Goal: Task Accomplishment & Management: Use online tool/utility

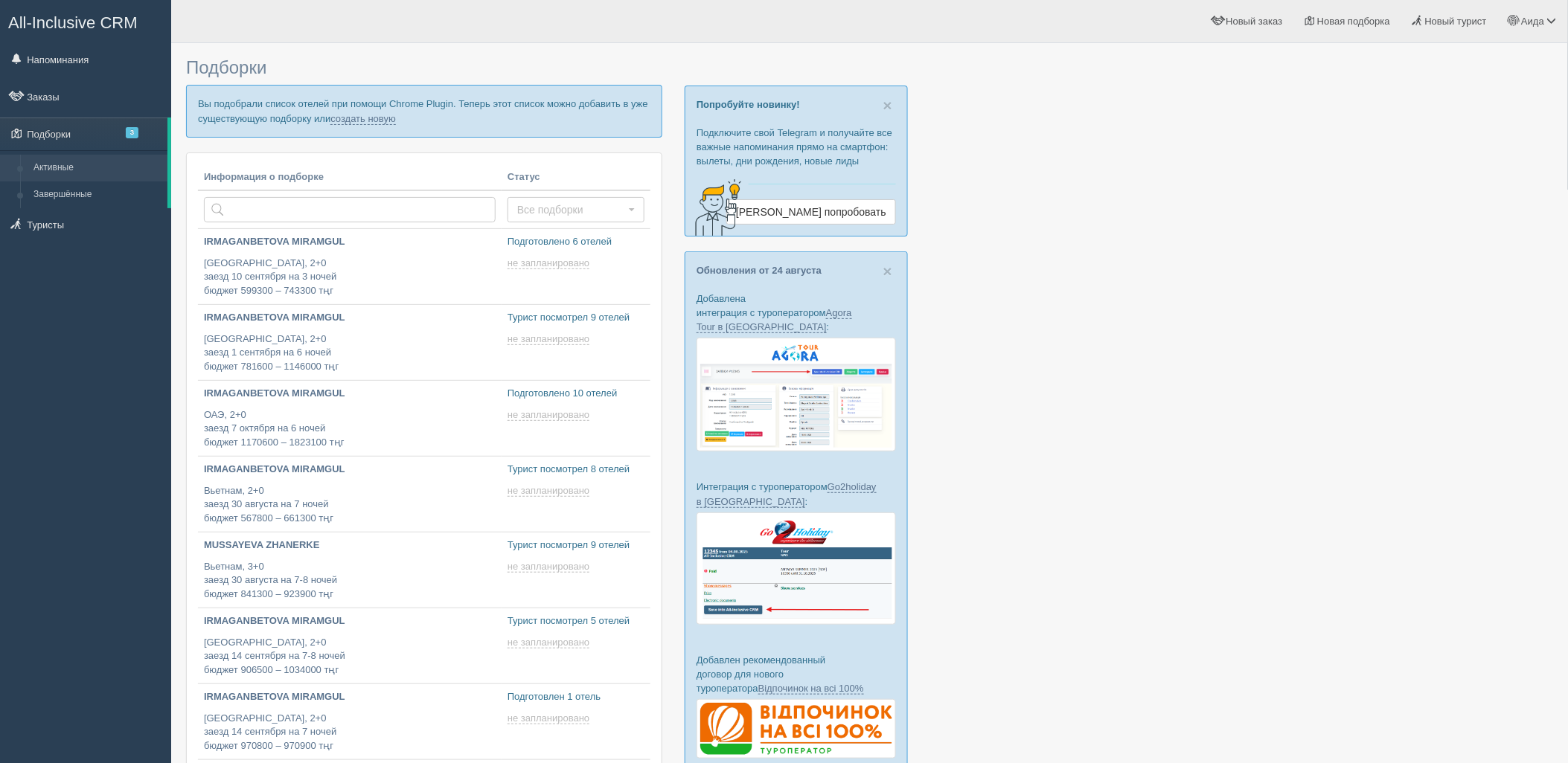
click at [397, 117] on p "Вы подобрали список отелей при помощи Chrome Plugin. Теперь этот список можно д…" at bounding box center [424, 111] width 476 height 52
click at [391, 117] on link "создать новую" at bounding box center [363, 119] width 65 height 12
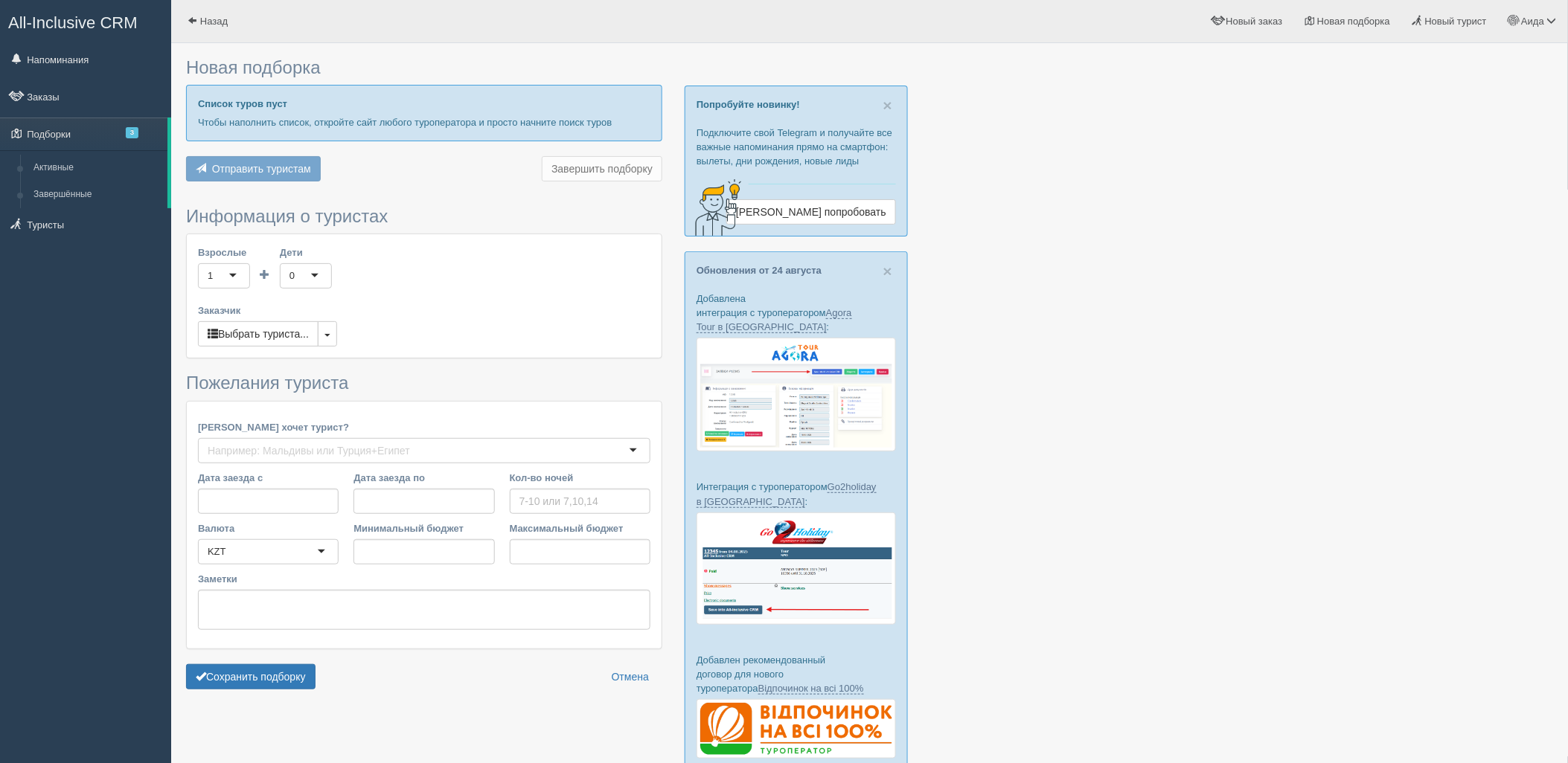
type input "8"
type input "578700"
type input "728700"
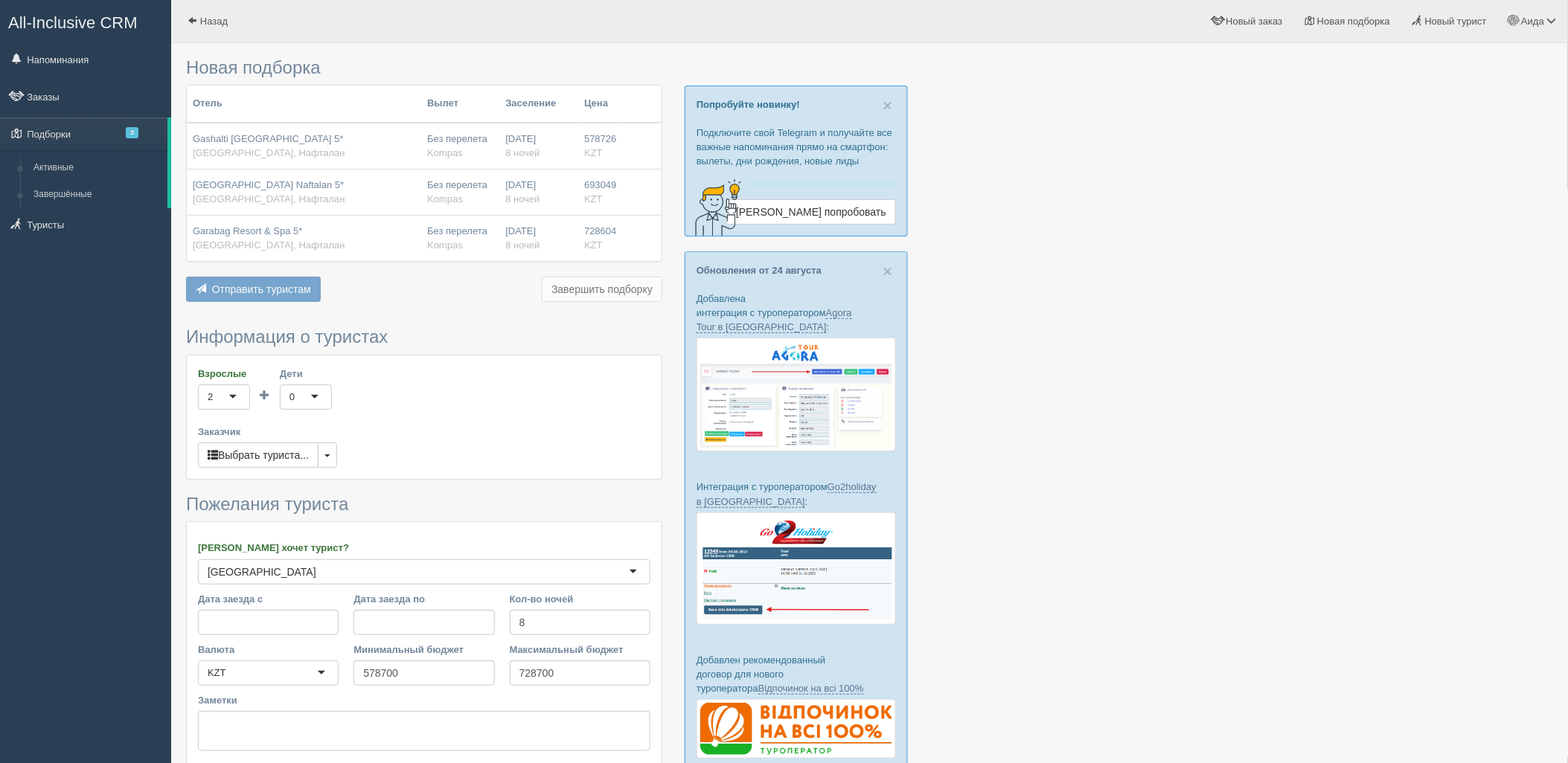
scroll to position [123, 0]
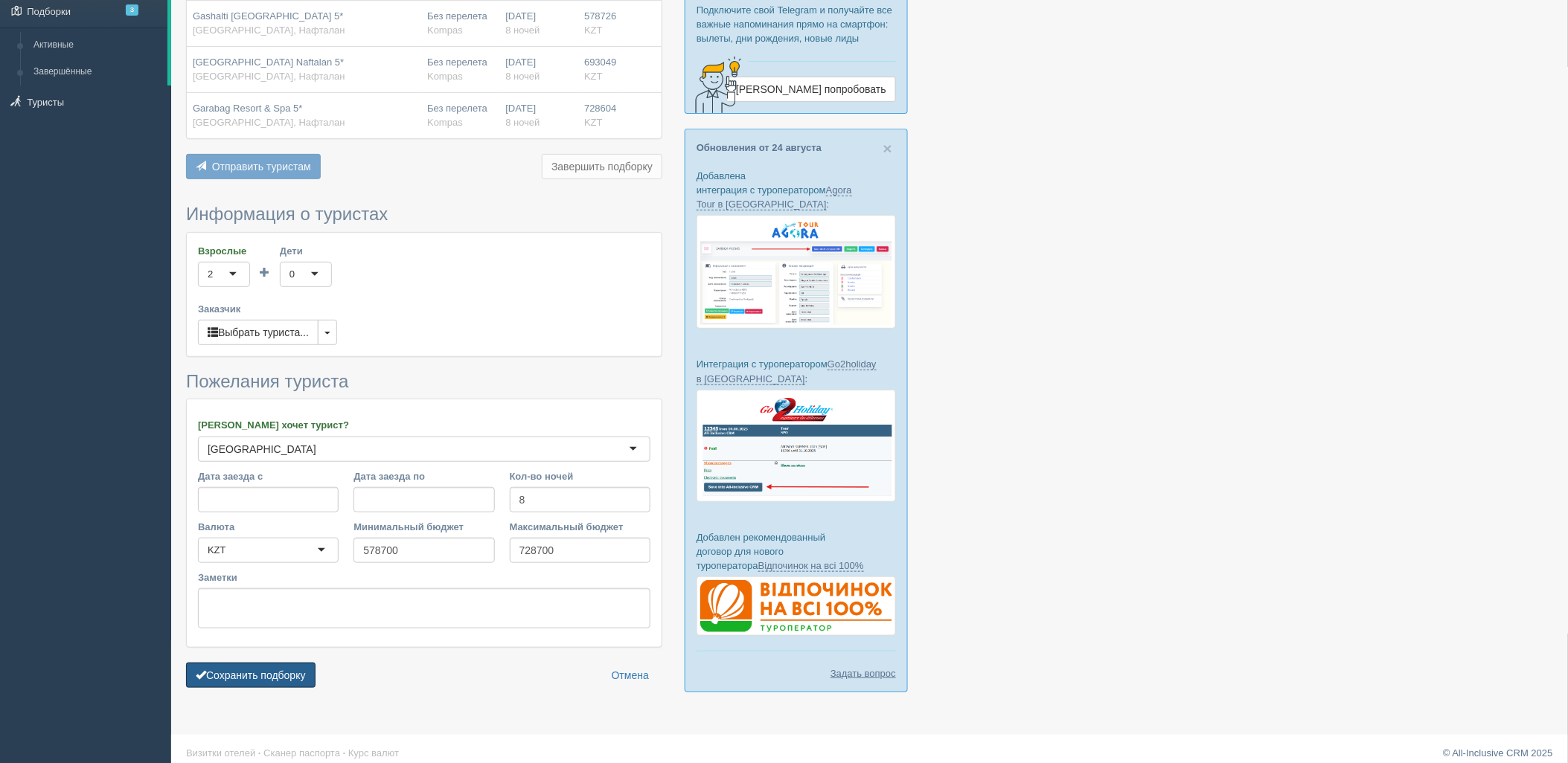
drag, startPoint x: 271, startPoint y: 667, endPoint x: 321, endPoint y: 649, distance: 53.1
click at [272, 667] on button "Сохранить подборку" at bounding box center [251, 676] width 129 height 26
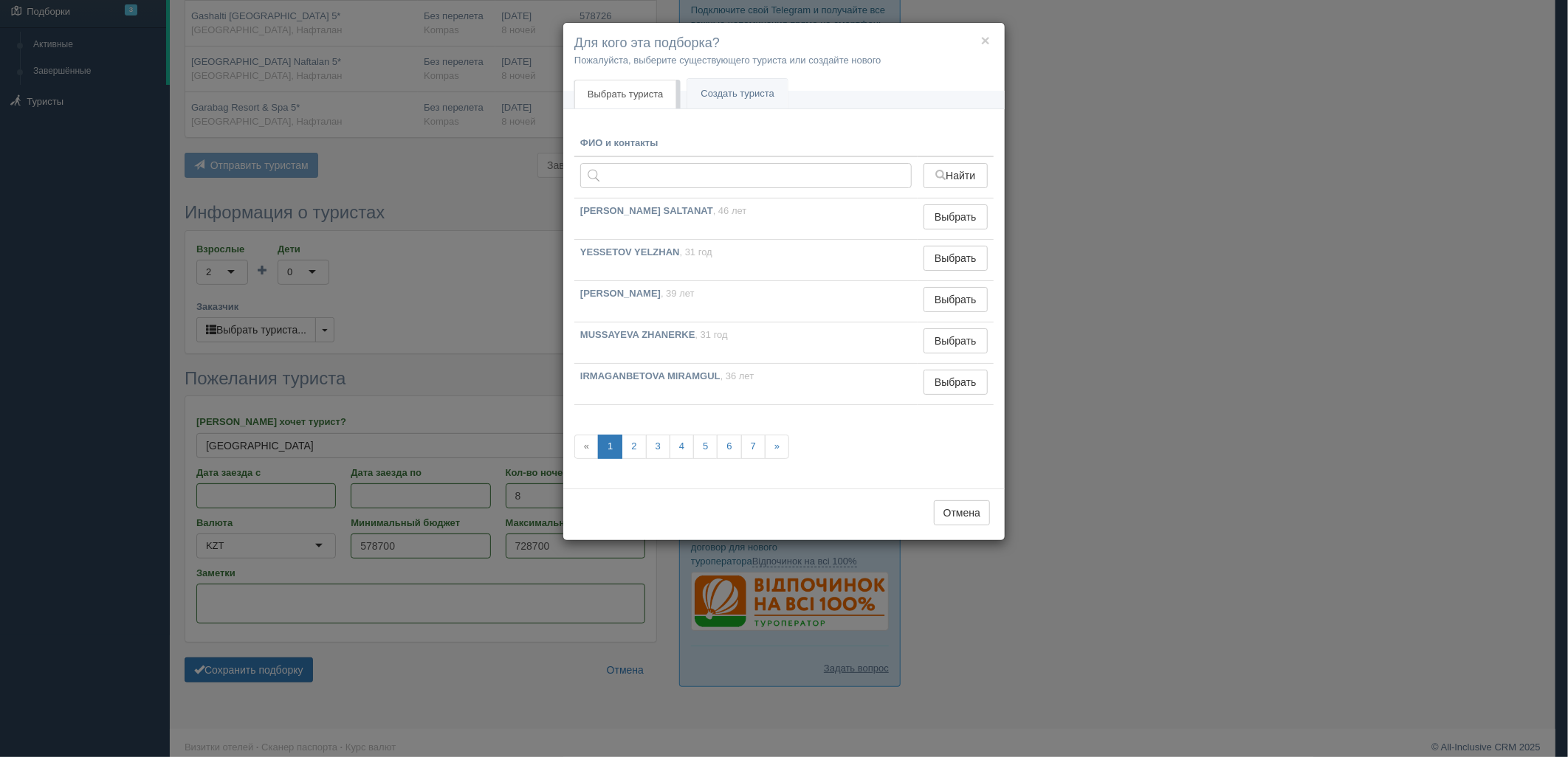
click at [1016, 386] on div "× Для кого эта подборка? Пожалуйста, выберите существующего туриста или создайт…" at bounding box center [784, 378] width 1568 height 757
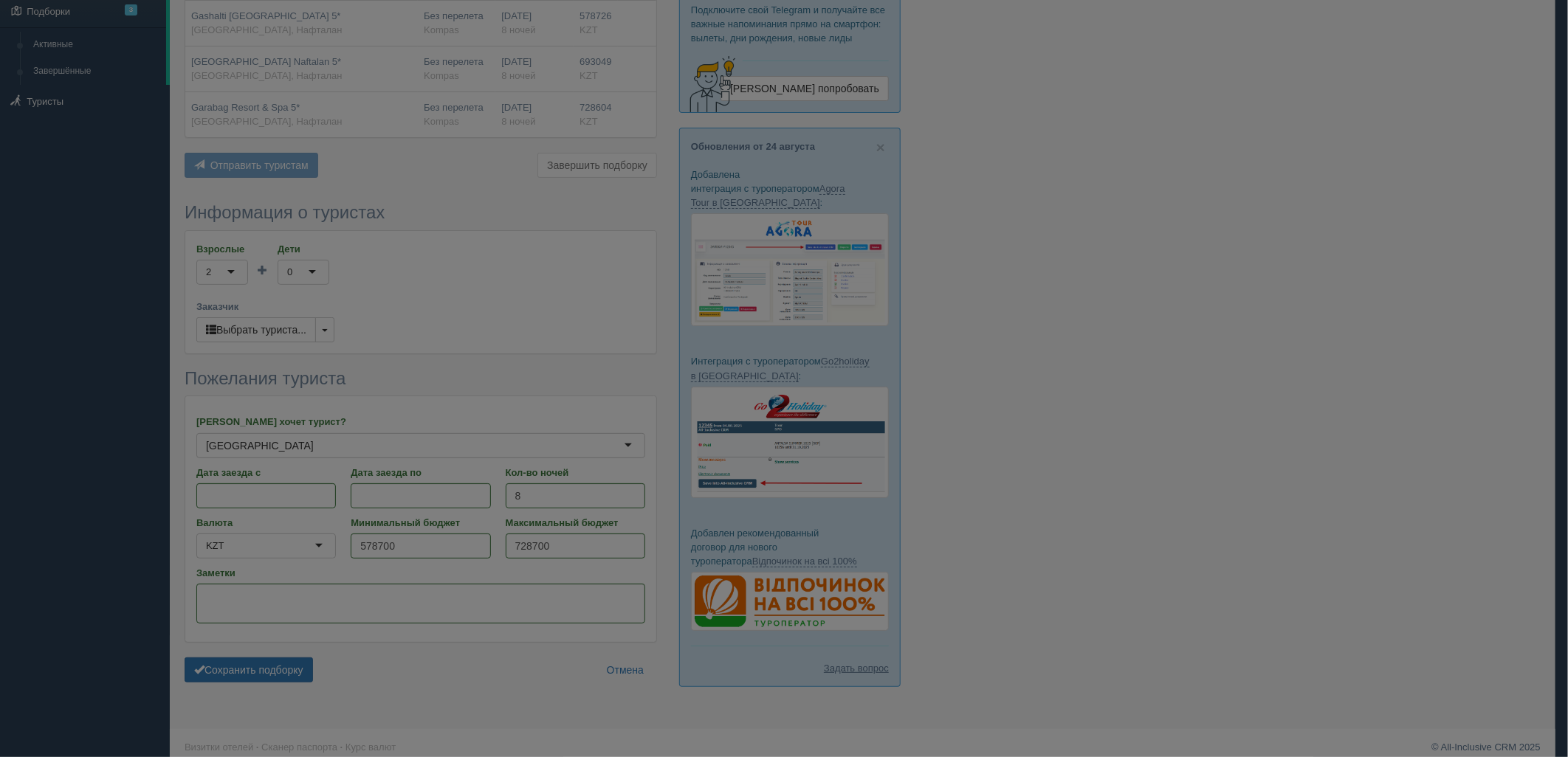
click at [950, 386] on div at bounding box center [784, 378] width 1568 height 757
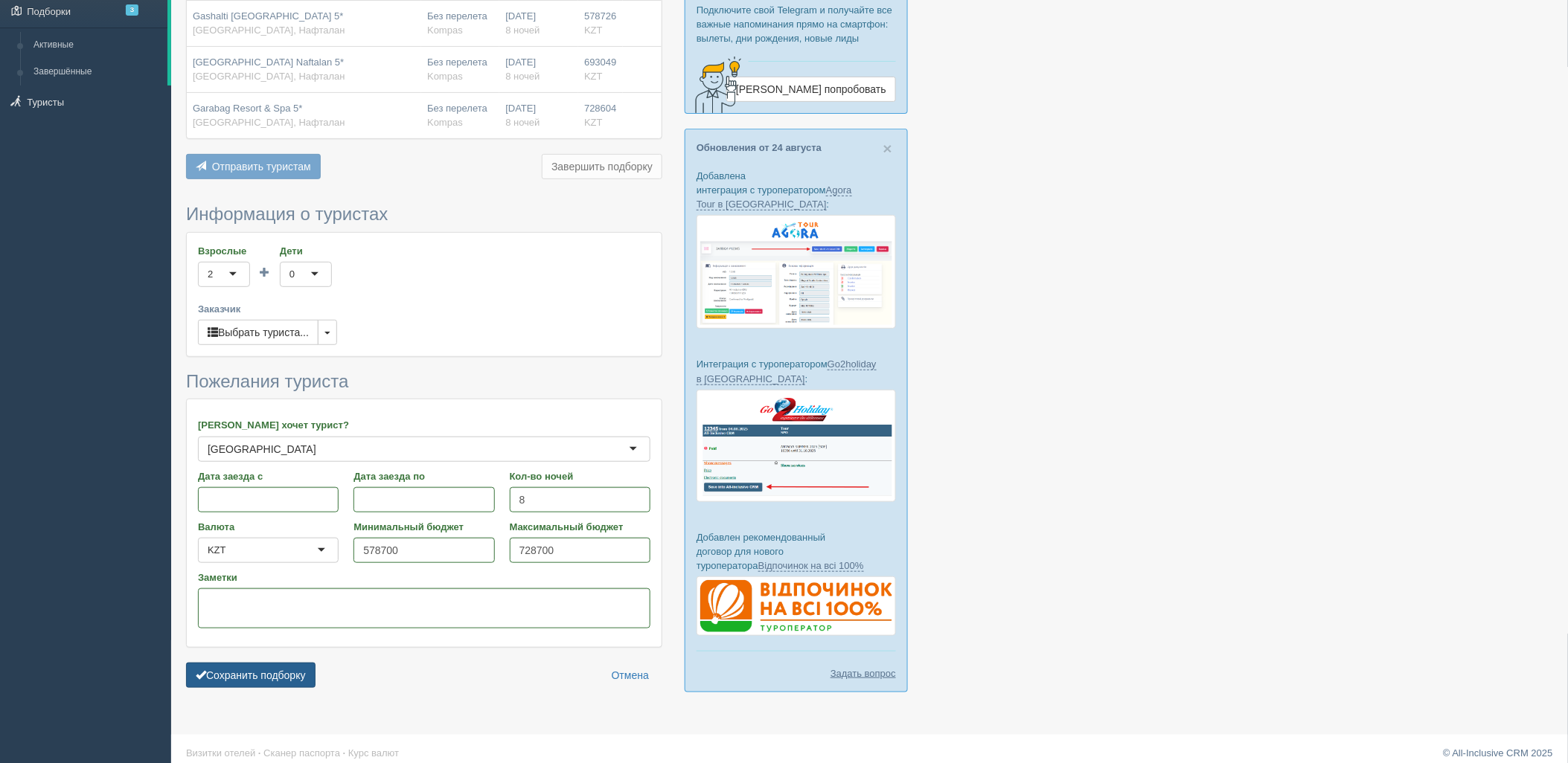
click at [278, 677] on button "Сохранить подборку" at bounding box center [251, 676] width 129 height 26
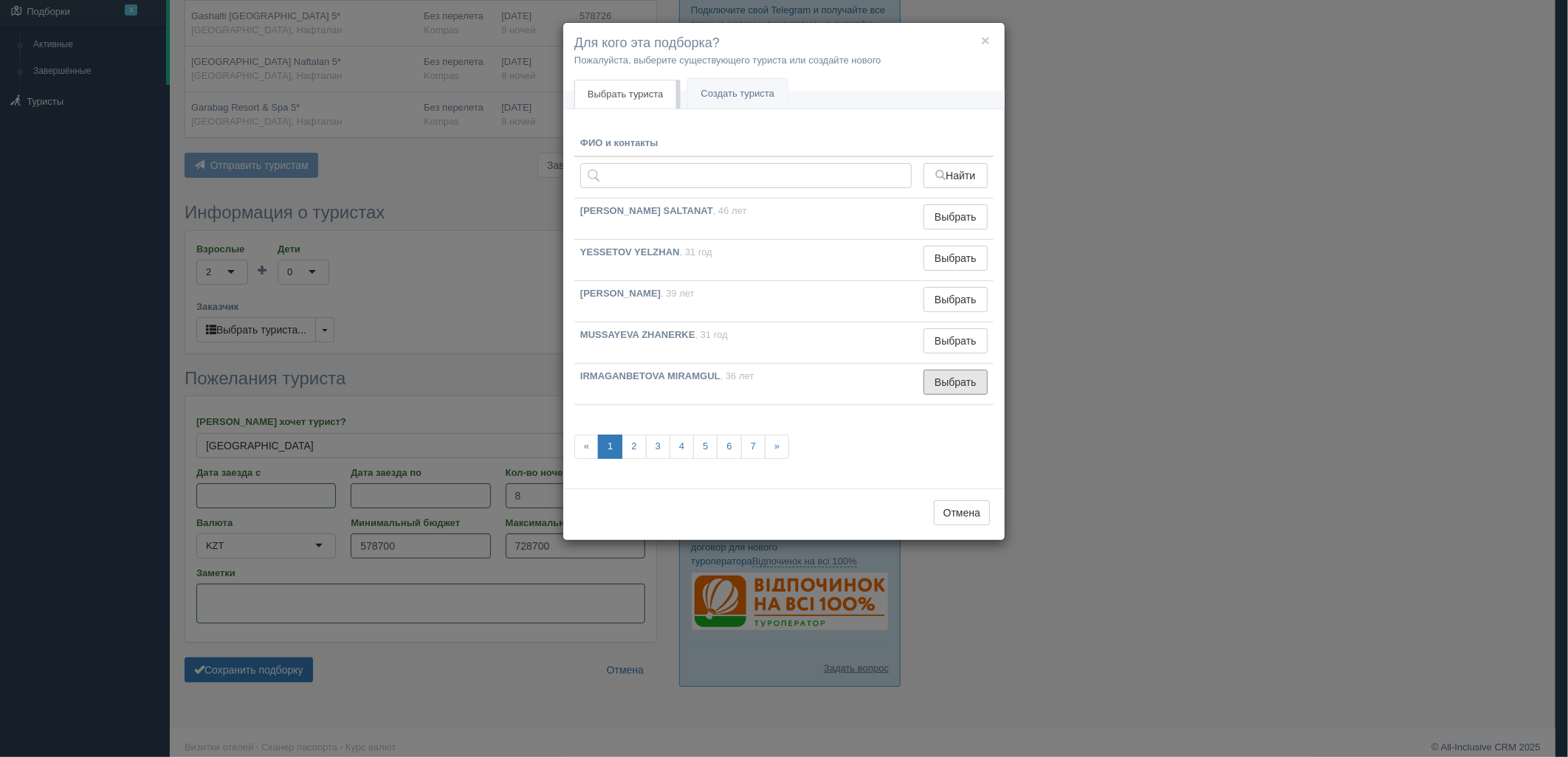
click at [950, 382] on button "Выбрать" at bounding box center [956, 382] width 64 height 25
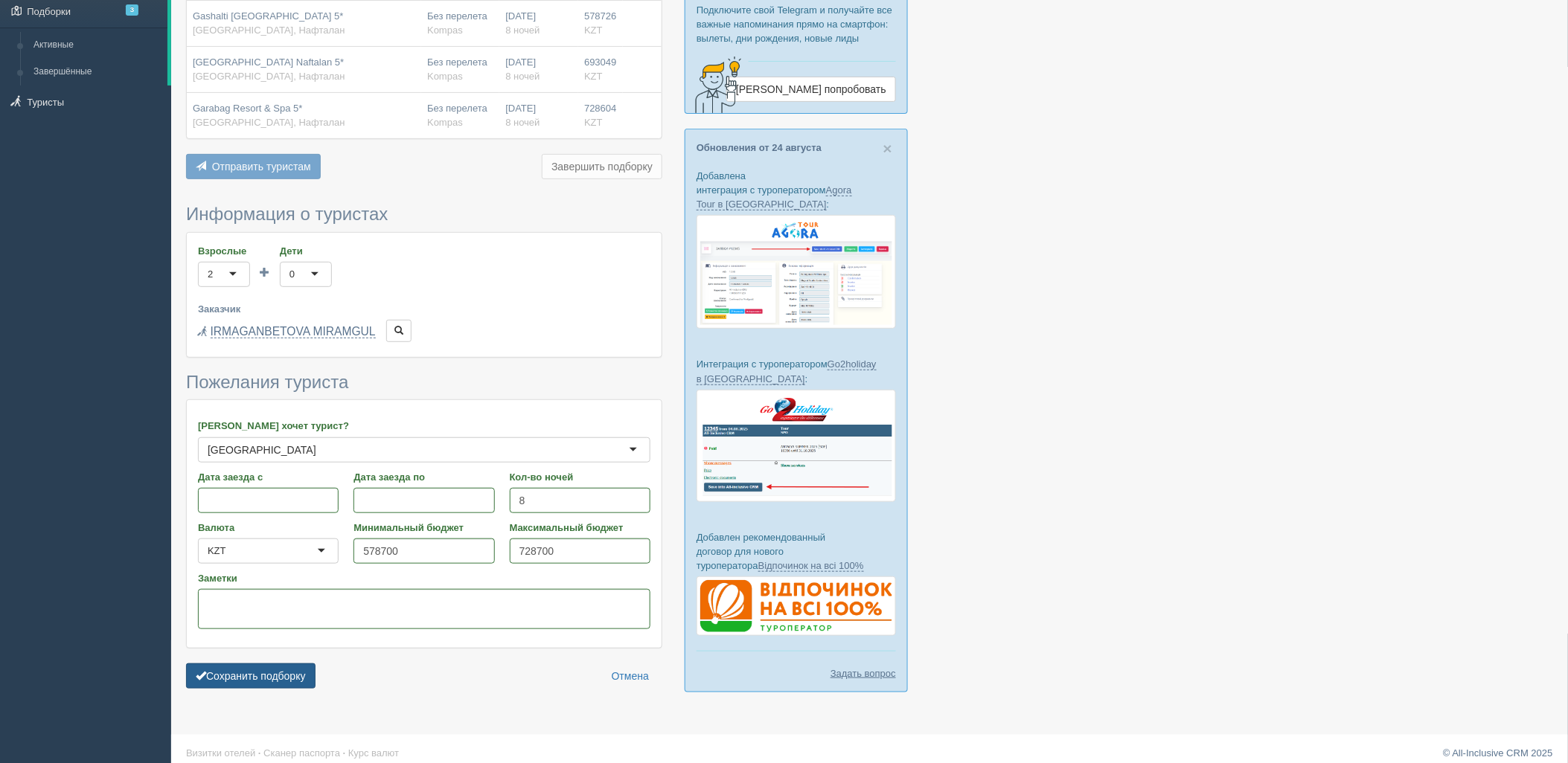
click at [311, 673] on button "Сохранить подборку" at bounding box center [251, 676] width 129 height 26
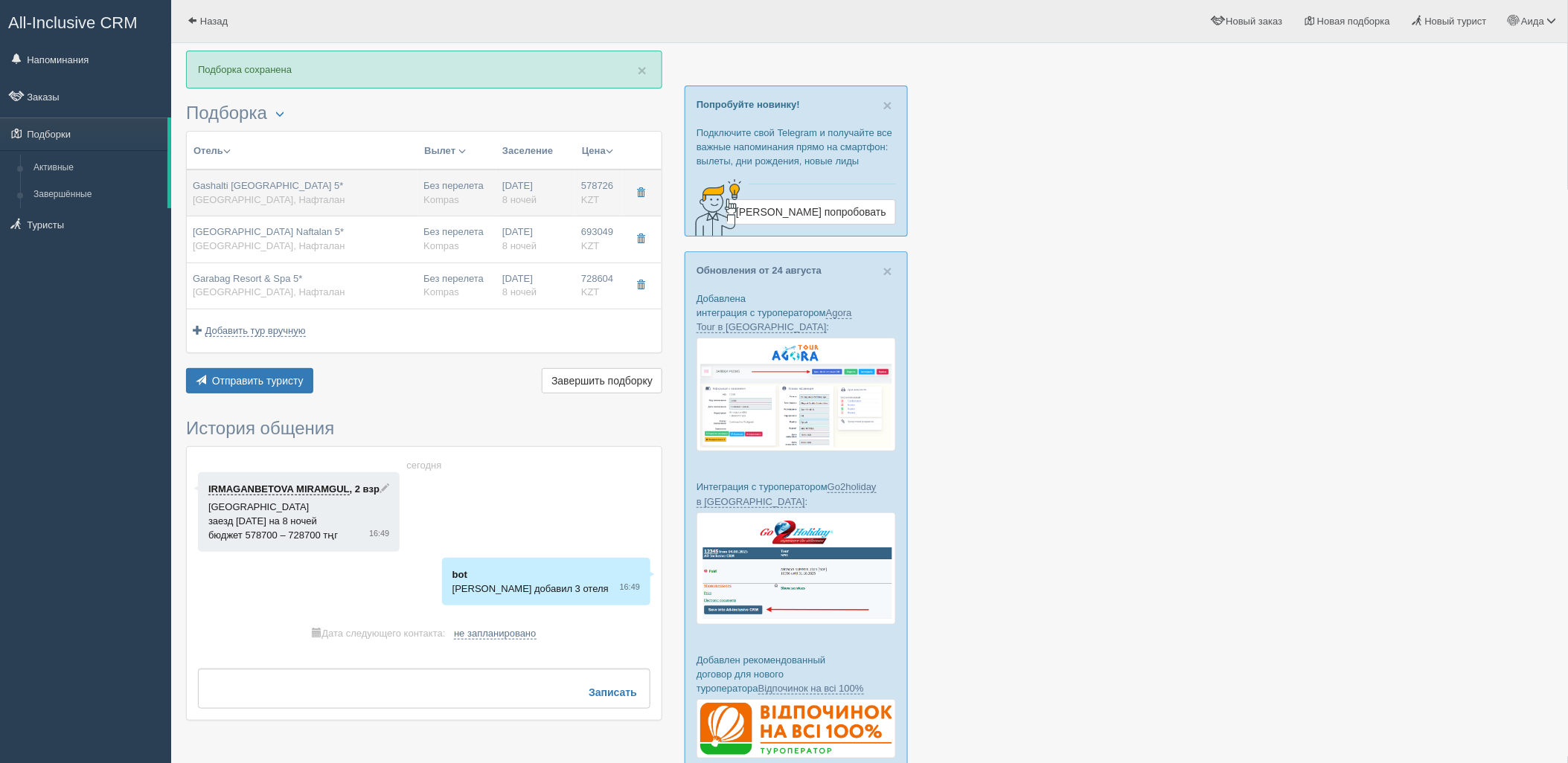
click at [318, 205] on div "Gashalti [GEOGRAPHIC_DATA] 5* [GEOGRAPHIC_DATA], [GEOGRAPHIC_DATA]" at bounding box center [302, 193] width 219 height 28
type input "Gashalti [GEOGRAPHIC_DATA] 5*"
type input "[GEOGRAPHIC_DATA]"
type input "Нафталан"
type input "578726.00"
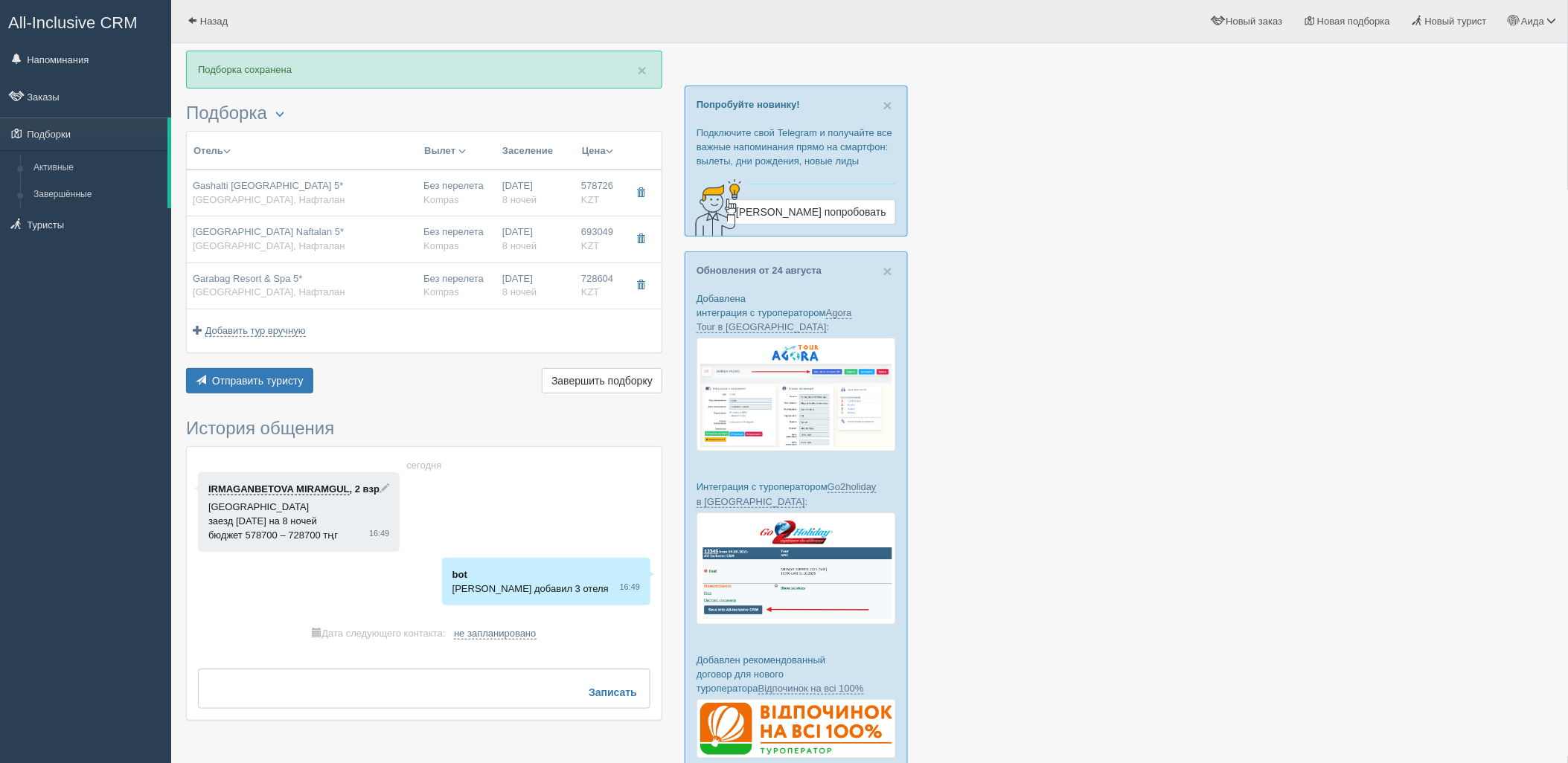
type input "Без перелета"
type input "8"
type input "standard"
type input "FB - Полный Пансион"
type input "Kompas"
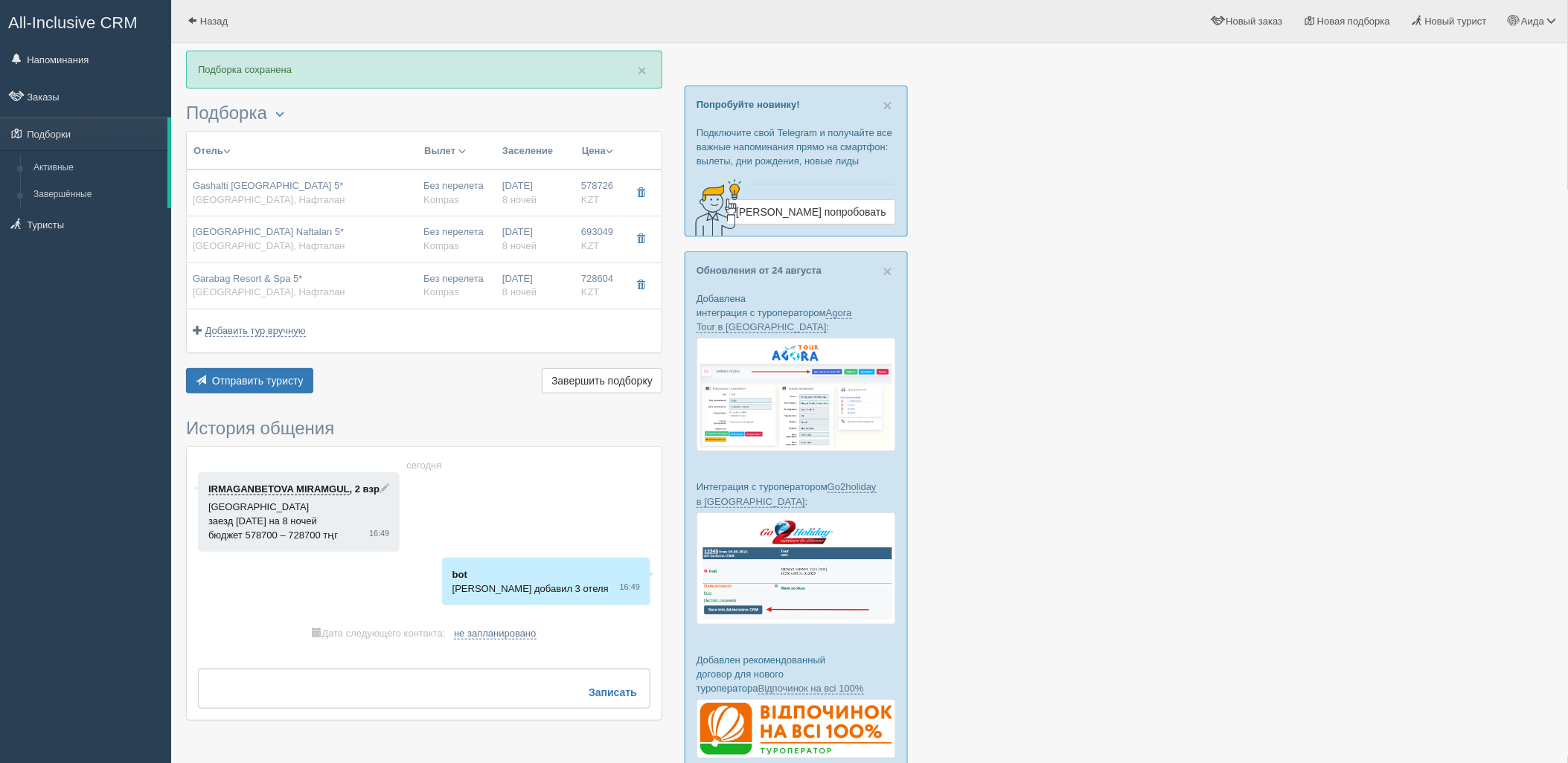
type input "[URL][DOMAIN_NAME]"
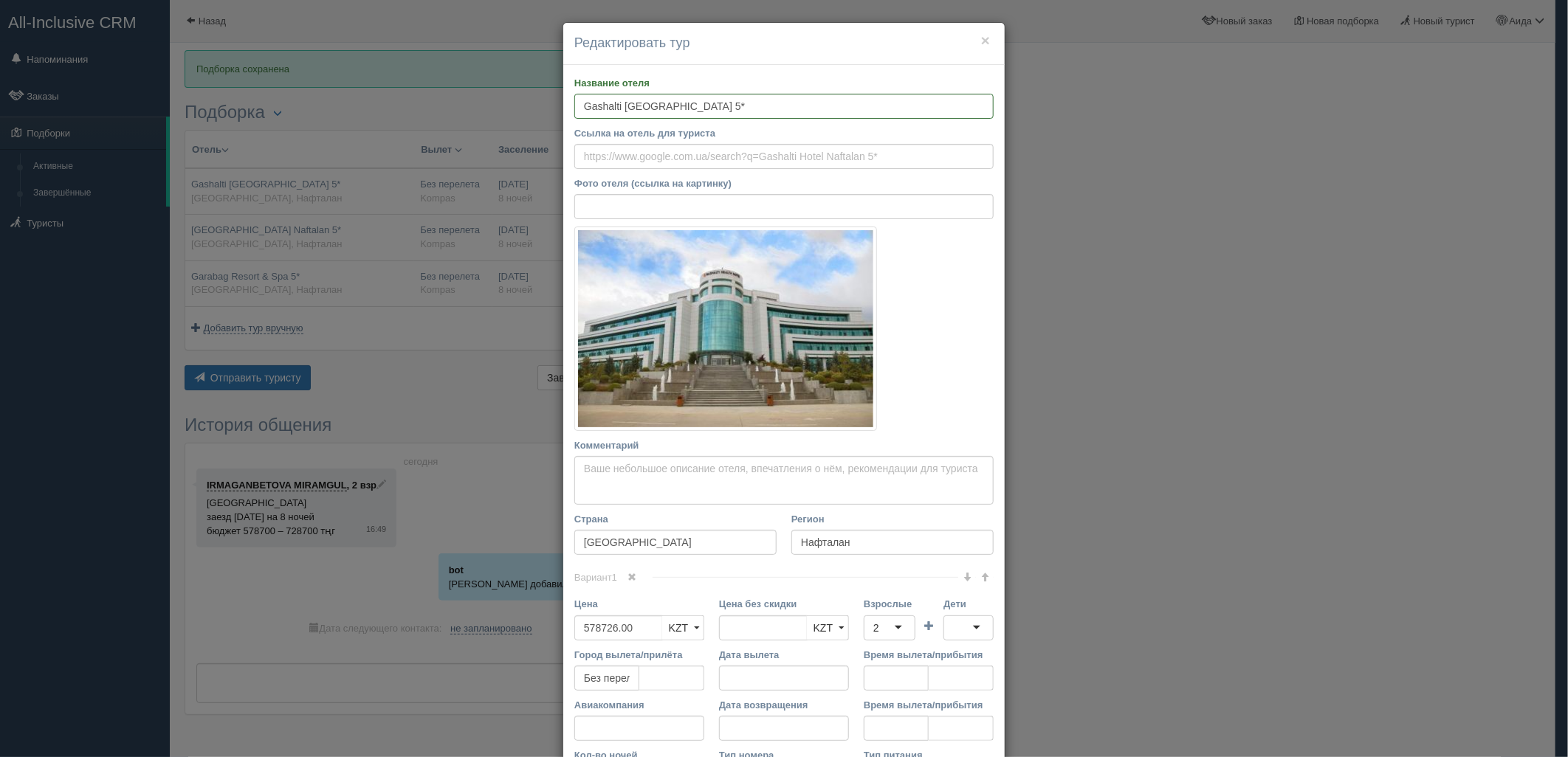
click at [1219, 229] on div "× Редактировать тур Название отеля [GEOGRAPHIC_DATA] 5* Ссылка на отель для тур…" at bounding box center [784, 378] width 1568 height 757
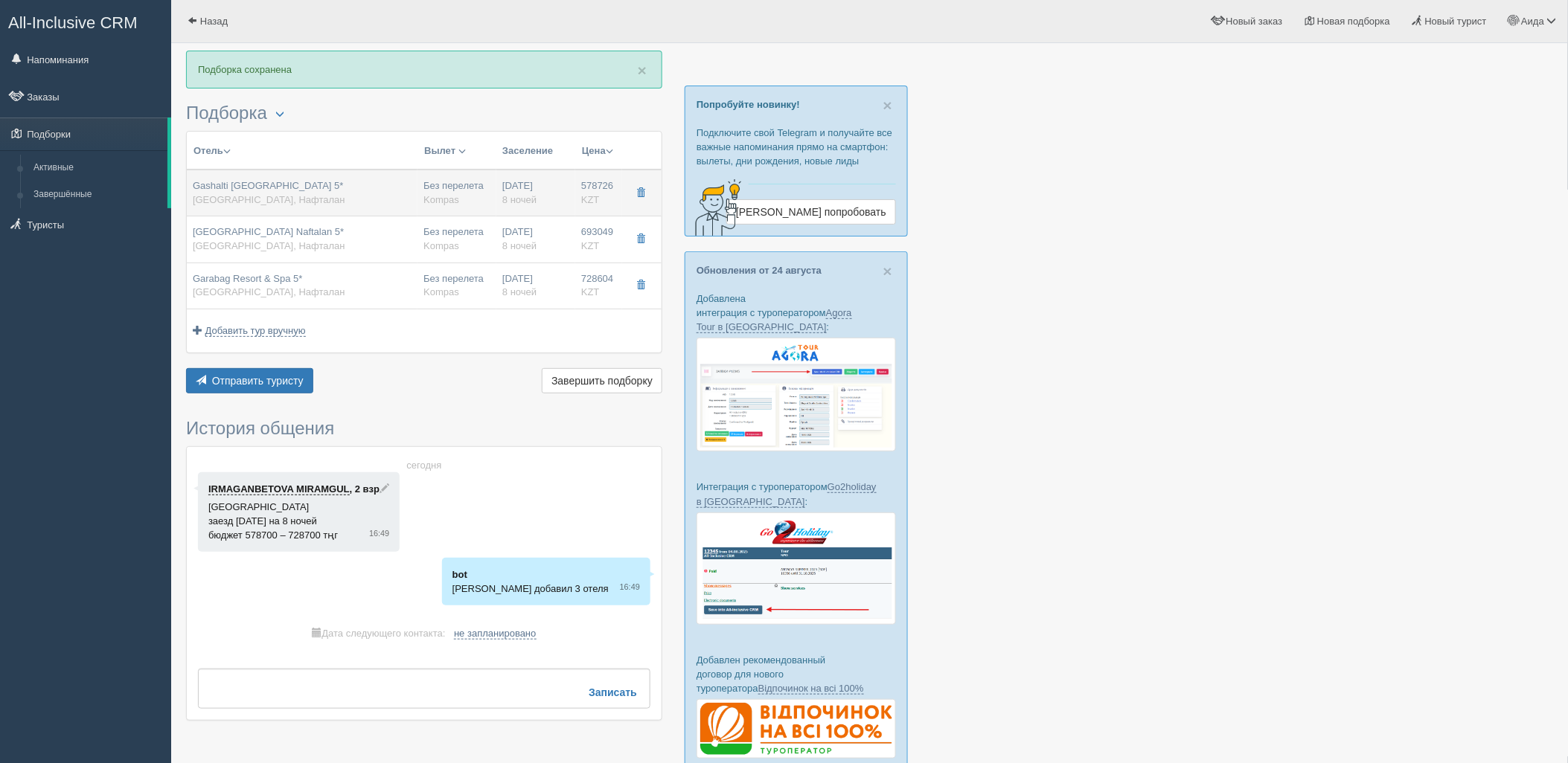
click at [531, 197] on span "8 ночей" at bounding box center [519, 199] width 34 height 11
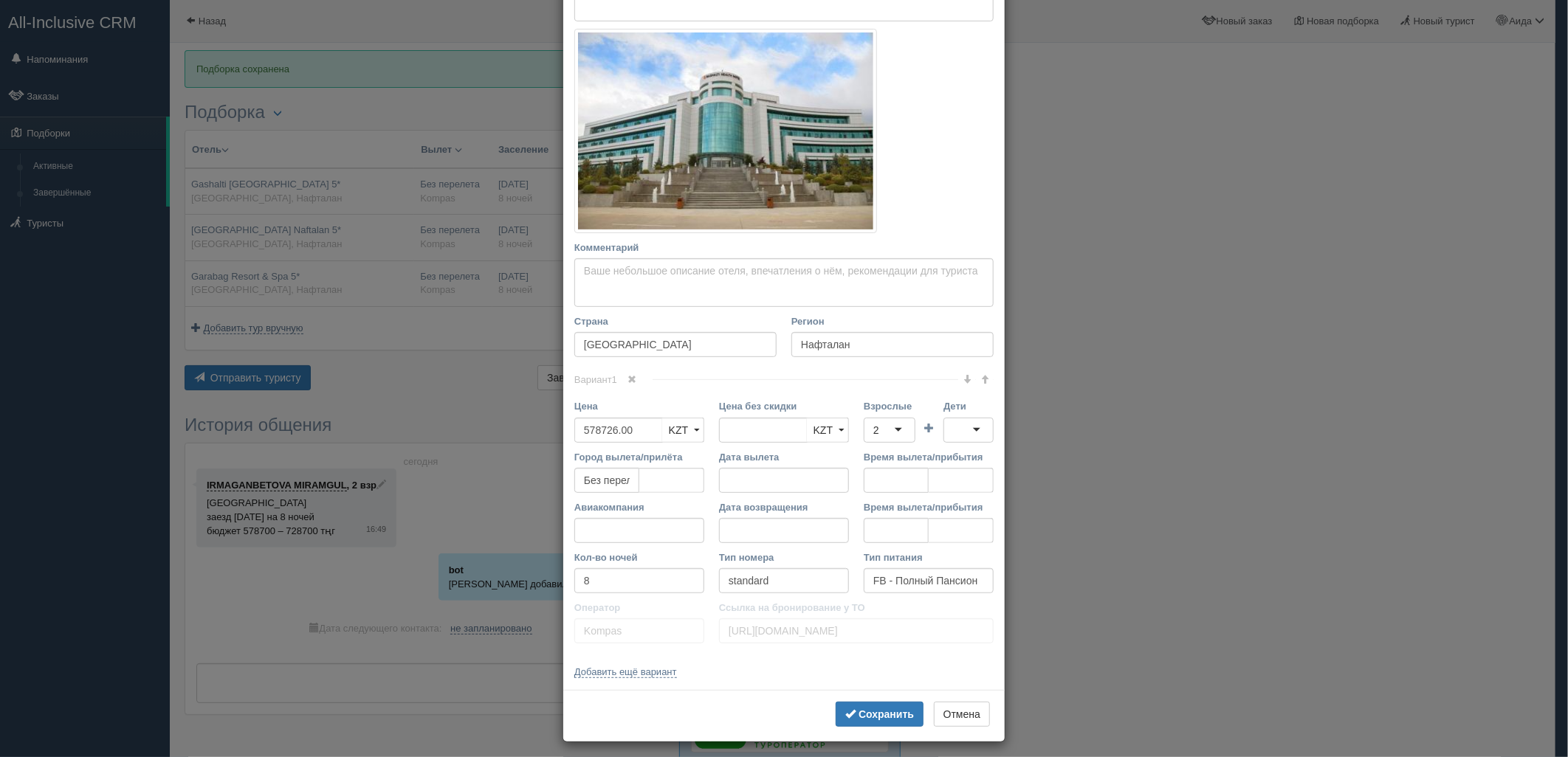
scroll to position [205, 0]
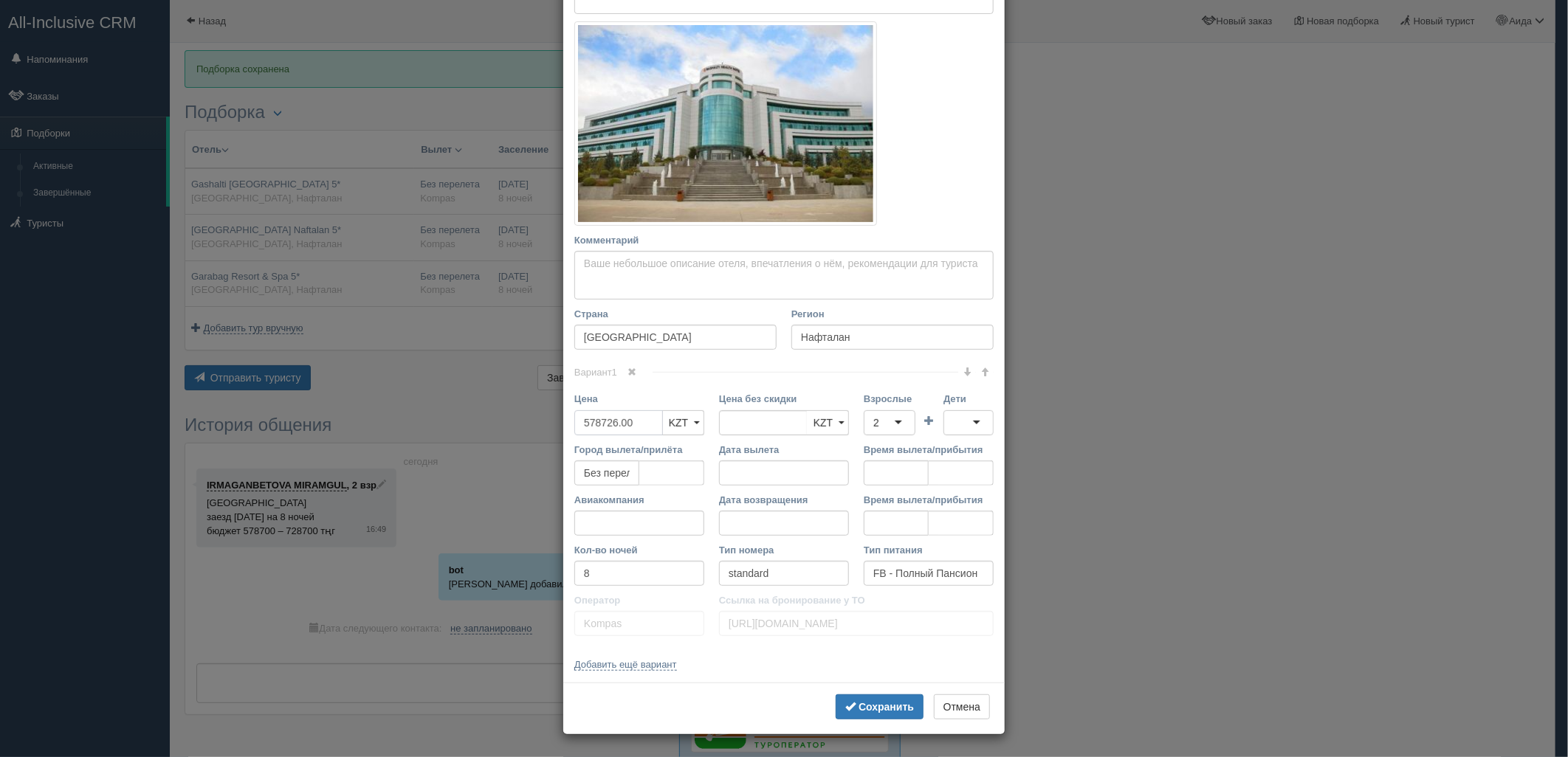
drag, startPoint x: 630, startPoint y: 425, endPoint x: 565, endPoint y: 435, distance: 65.8
click at [567, 435] on div "Цена 578726.00 KZT USD EUR KZT KZT USD EUR" at bounding box center [639, 417] width 145 height 50
type input "578726.00"
type input "1336298"
click at [847, 714] on button "Сохранить" at bounding box center [880, 707] width 88 height 25
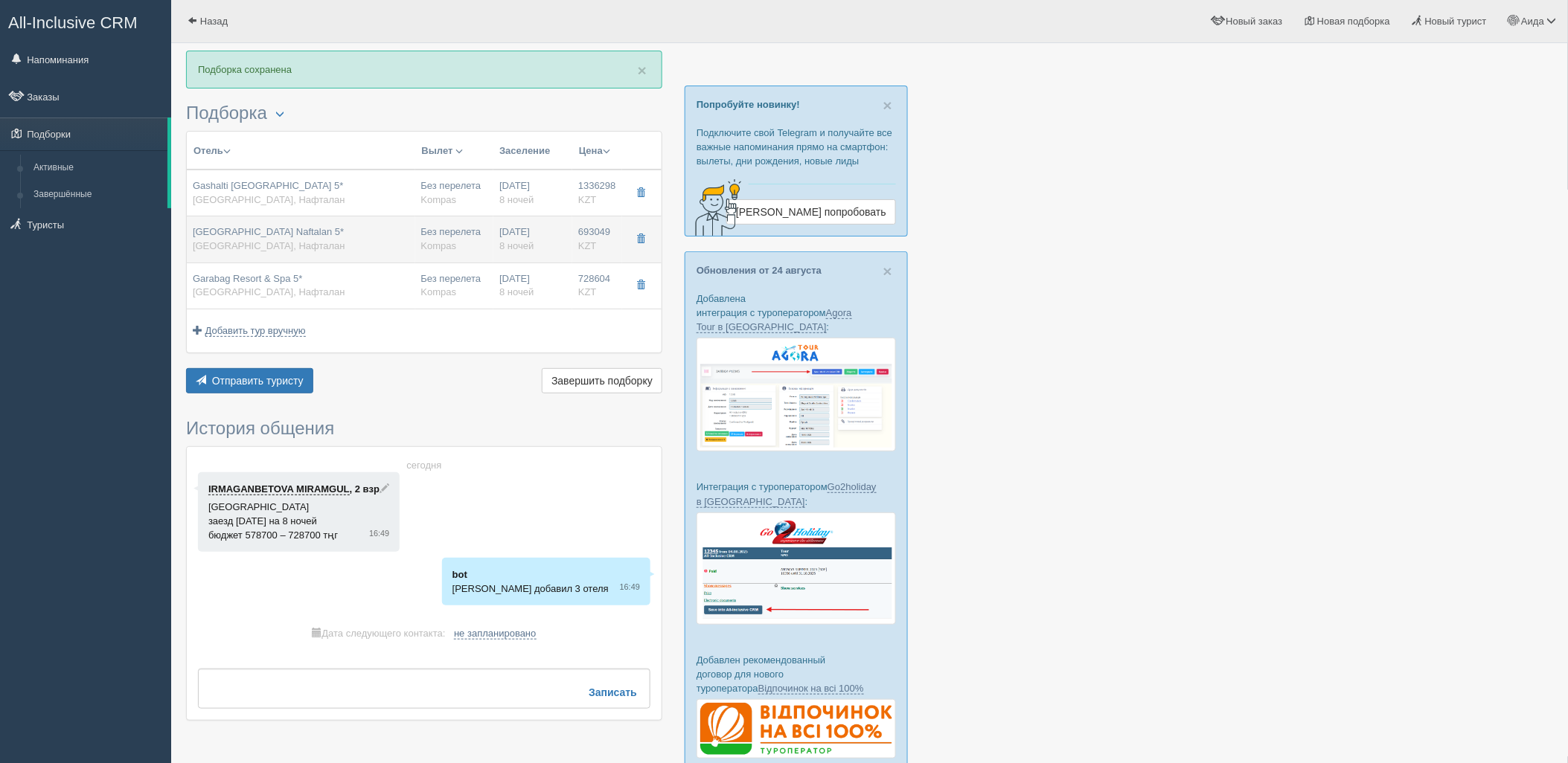
click at [363, 232] on div "[GEOGRAPHIC_DATA] Naftalan 5* [GEOGRAPHIC_DATA], [GEOGRAPHIC_DATA]" at bounding box center [301, 239] width 217 height 28
type input "[GEOGRAPHIC_DATA] Naftalan 5*"
type input "[URL][DOMAIN_NAME]"
type input "693049.00"
type input "standard room"
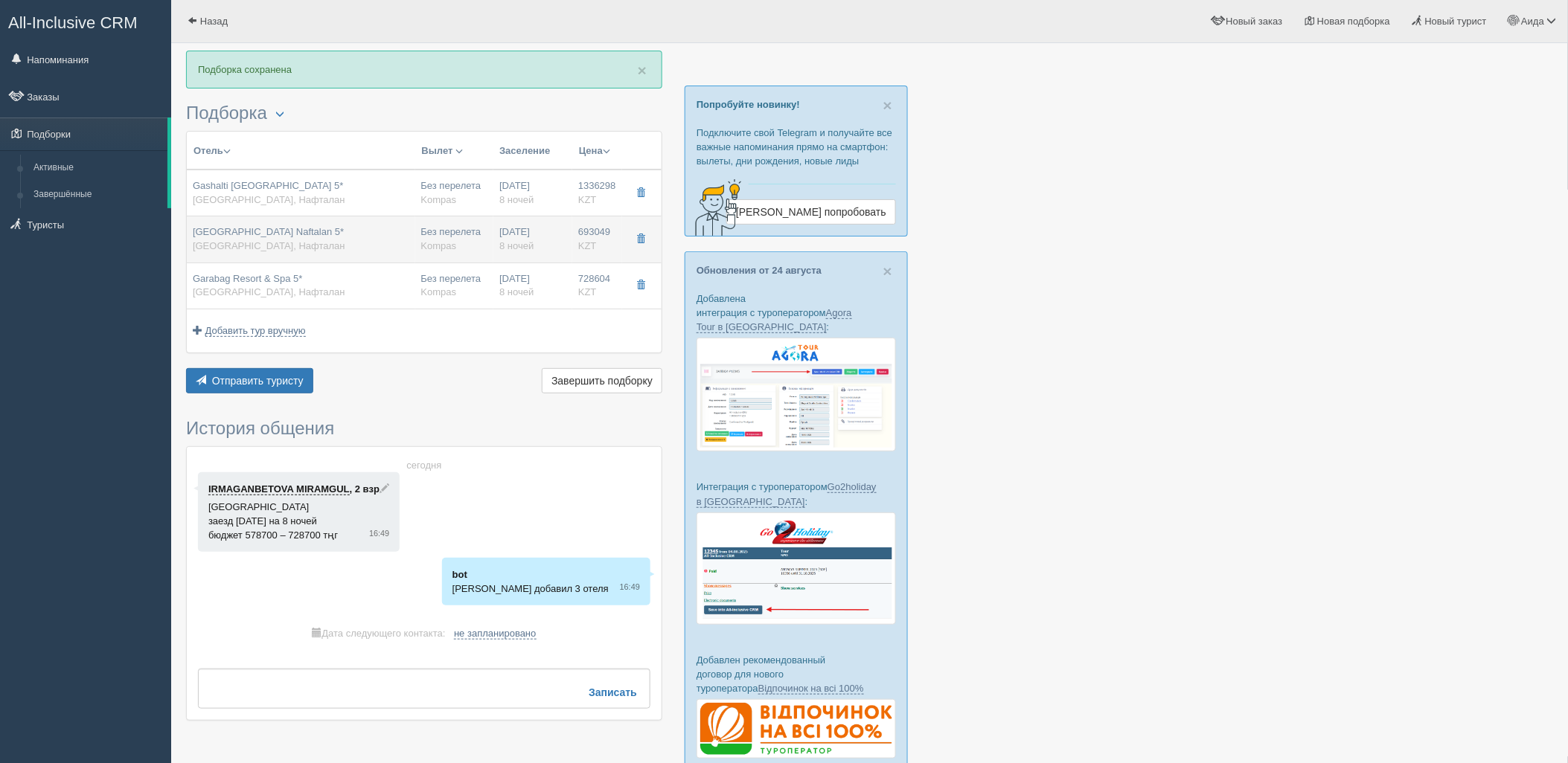
type input "[URL][DOMAIN_NAME]"
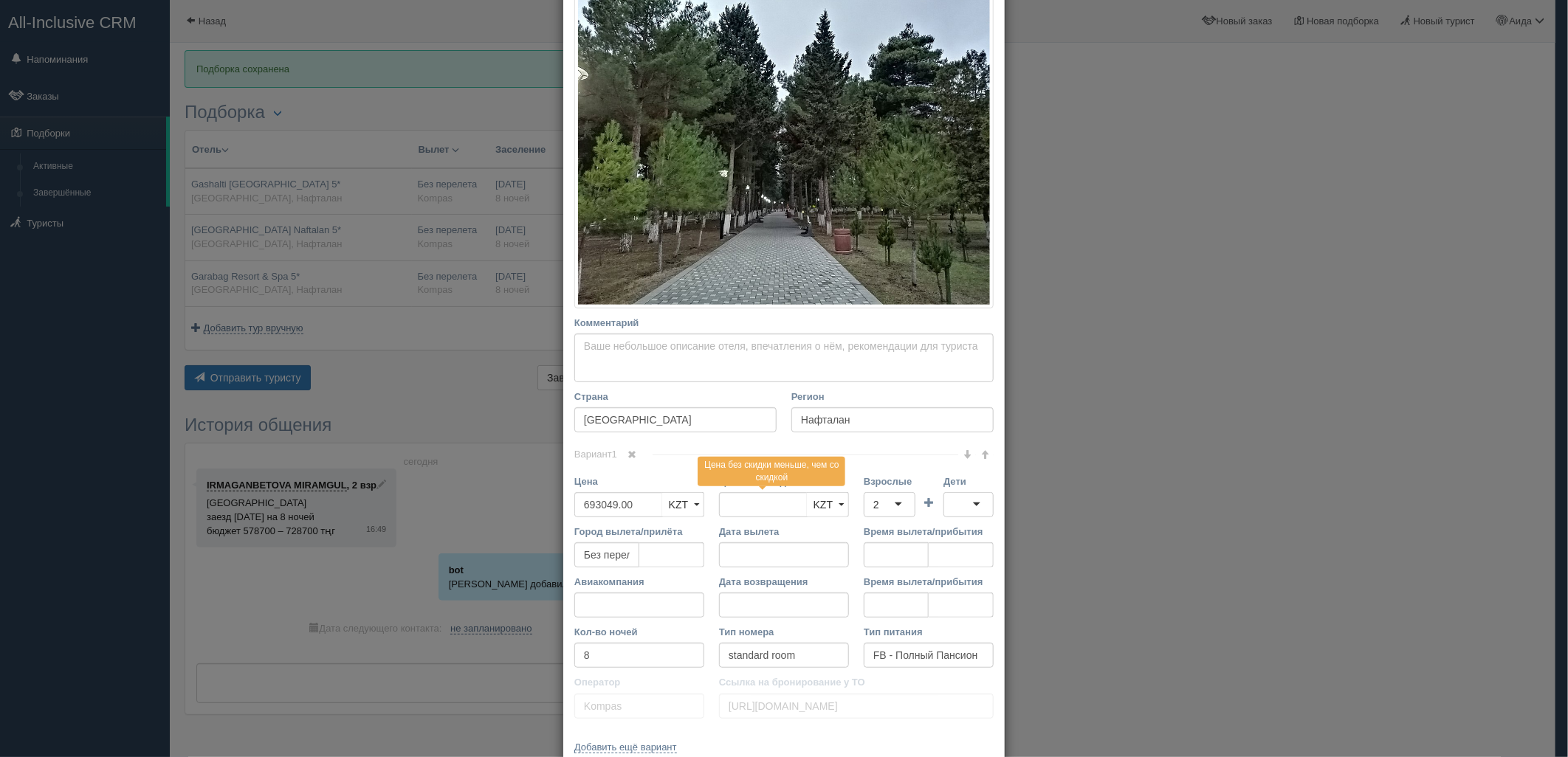
scroll to position [242, 0]
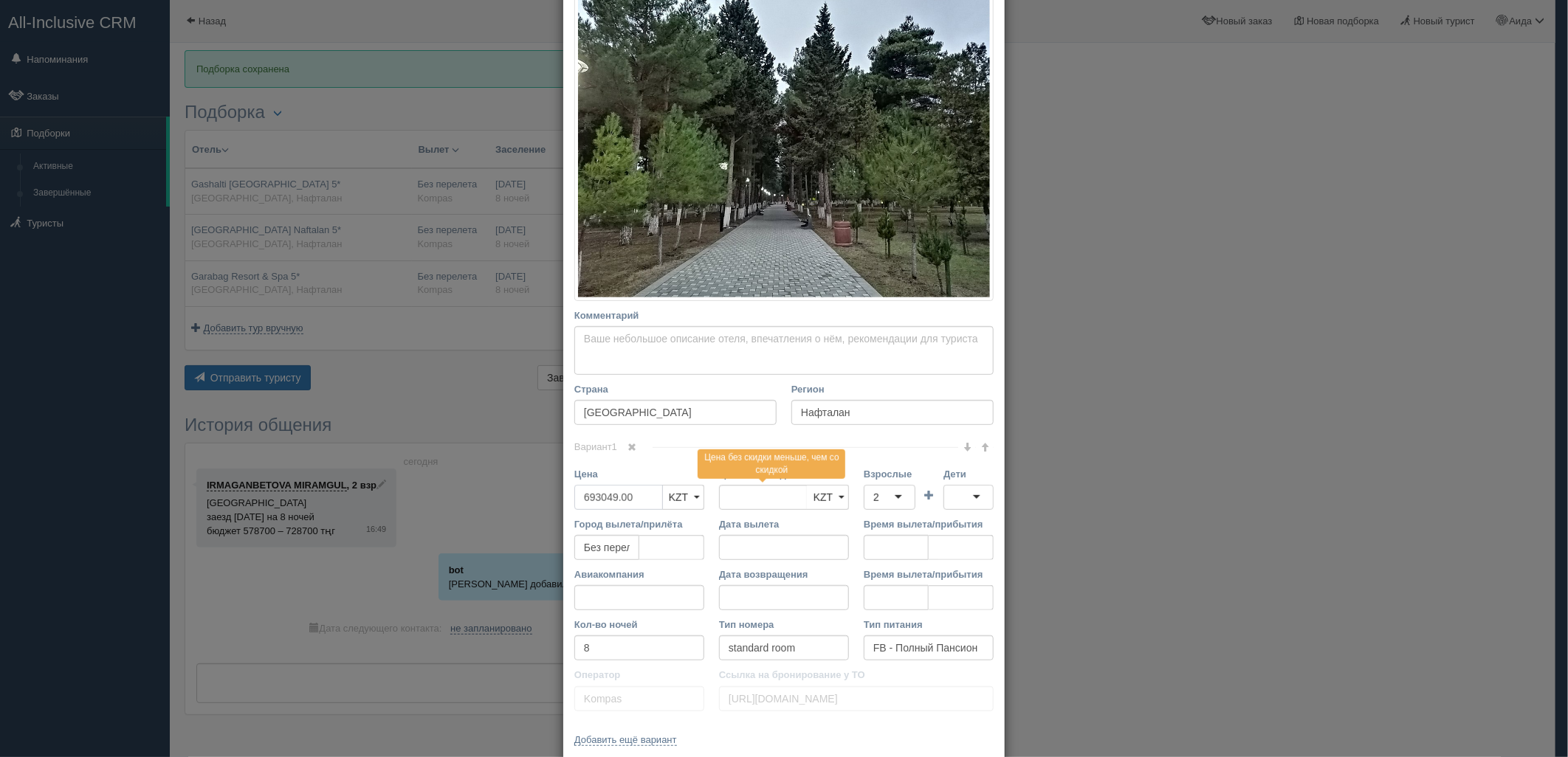
drag, startPoint x: 623, startPoint y: 503, endPoint x: 570, endPoint y: 529, distance: 59.0
click at [563, 523] on div "Название отеля [GEOGRAPHIC_DATA] Naftalan 5* Ссылка на отель для туриста [URL][…" at bounding box center [783, 290] width 441 height 935
type input "693049.00"
type input "1465354"
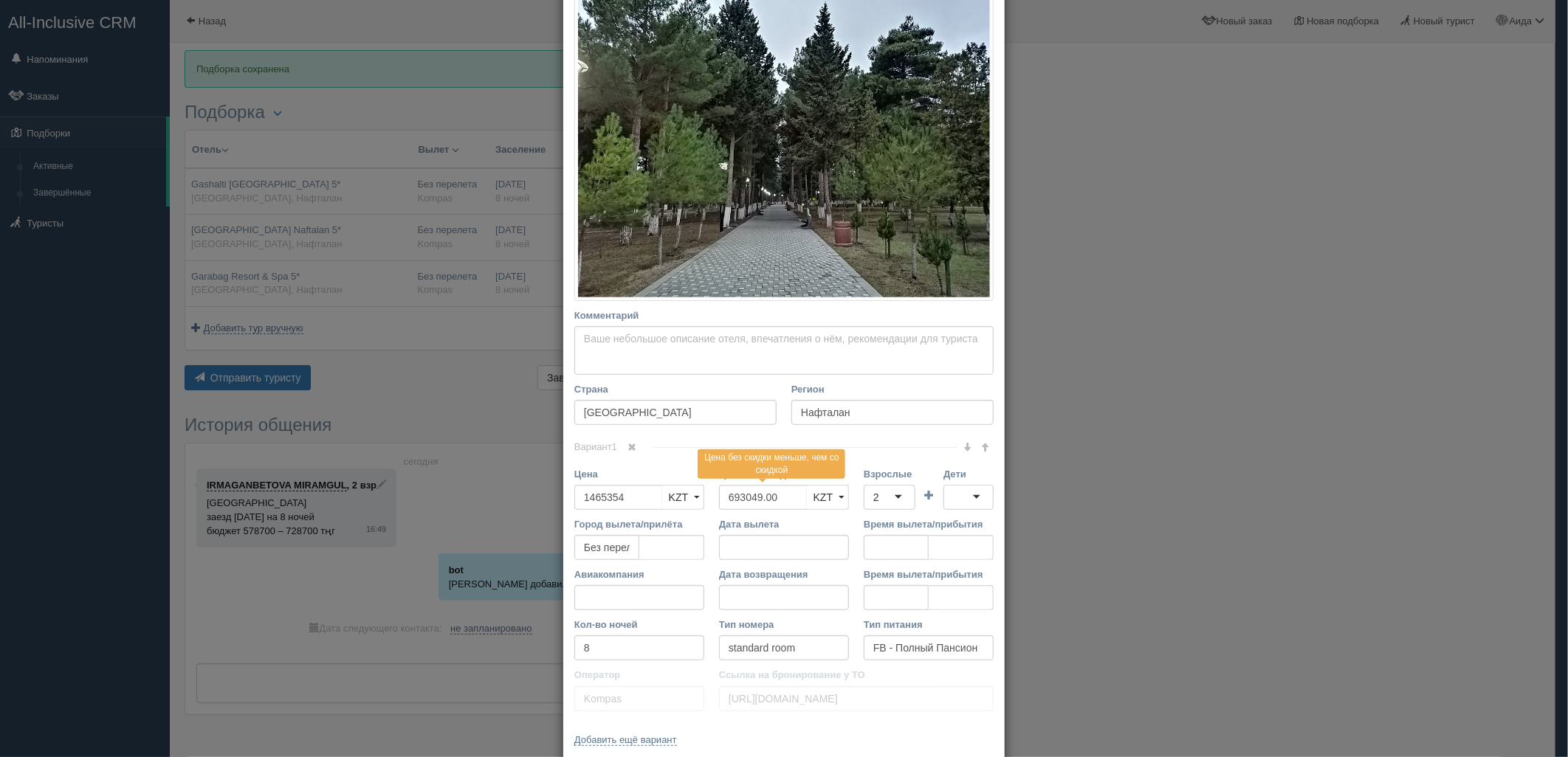
scroll to position [317, 0]
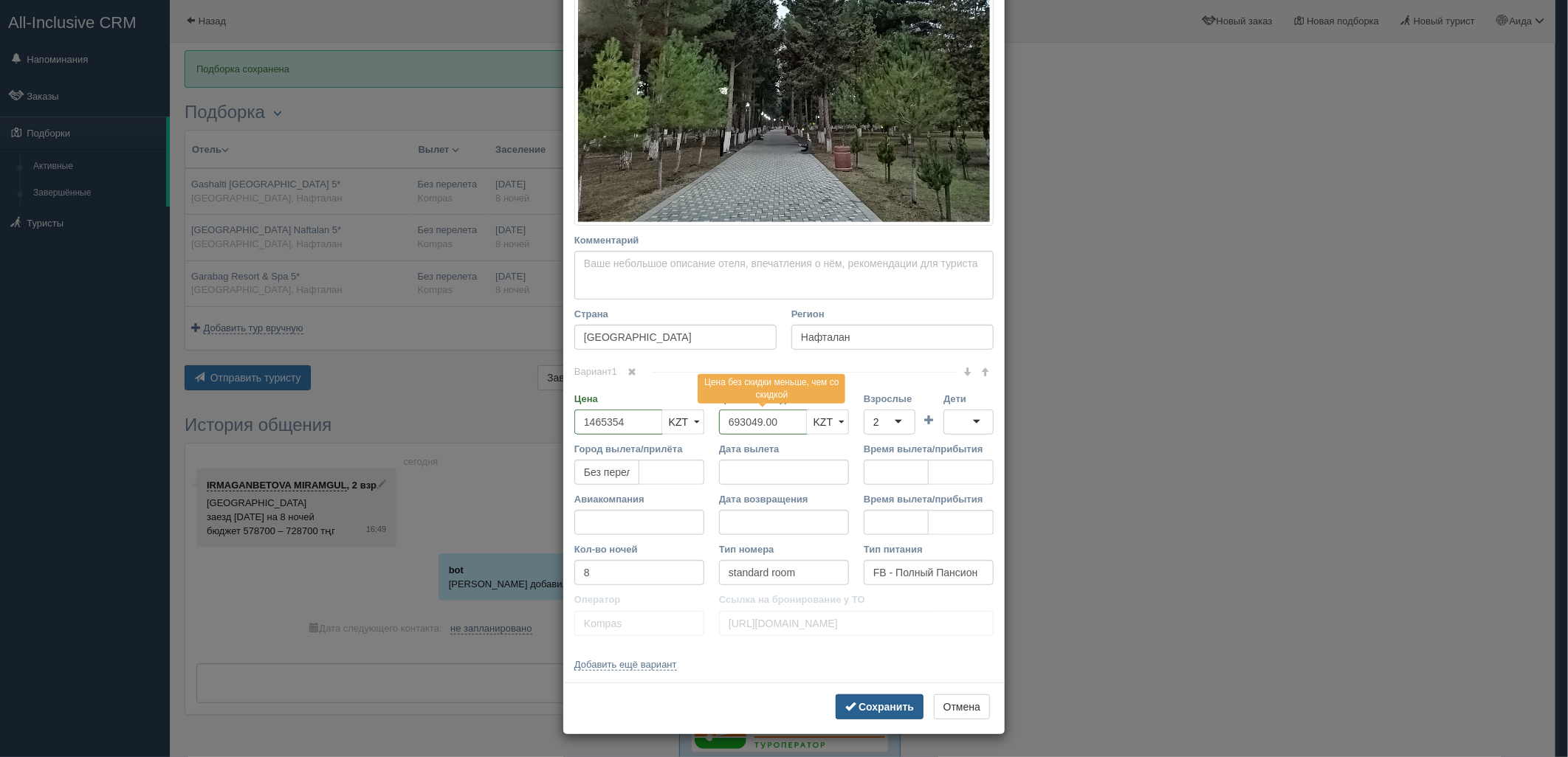
click at [836, 714] on button "Сохранить" at bounding box center [880, 707] width 88 height 25
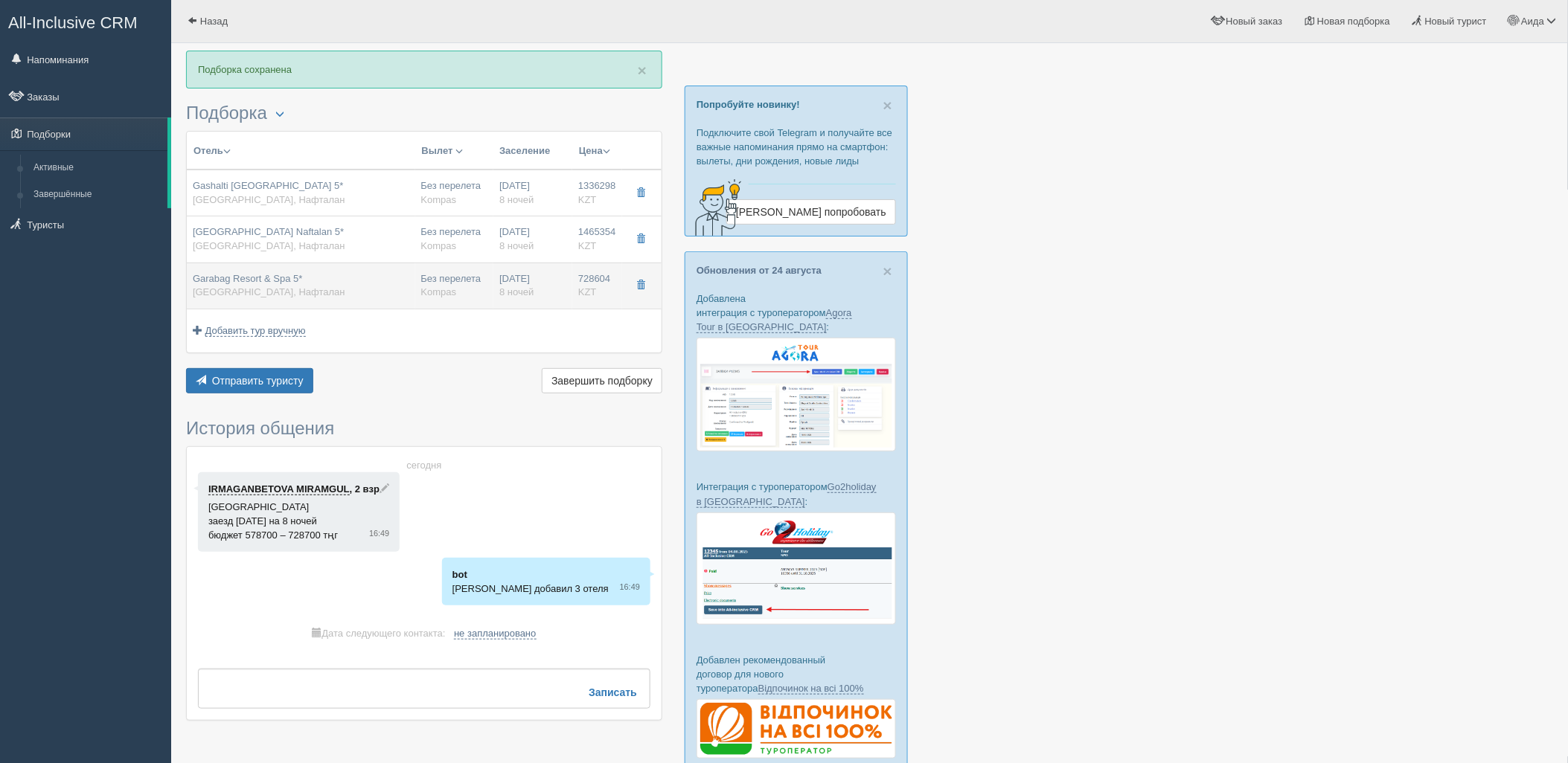
click at [440, 279] on div "Без перелета Kompas" at bounding box center [455, 286] width 67 height 28
type input "Garabag Resort & Spa 5*"
type input "[URL][DOMAIN_NAME]"
type input "728604.00"
type input "deluxe room"
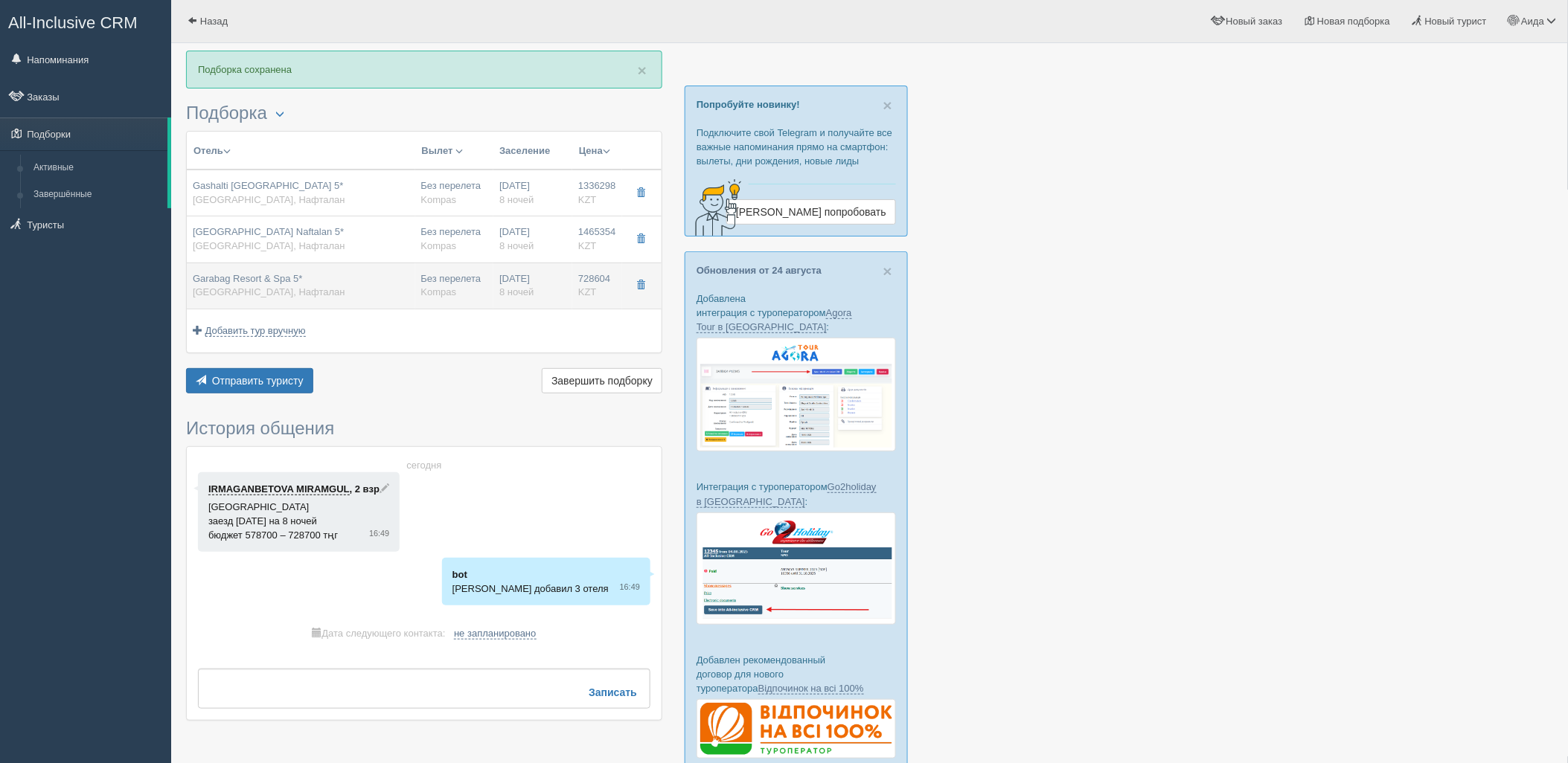
type input "[URL][DOMAIN_NAME]"
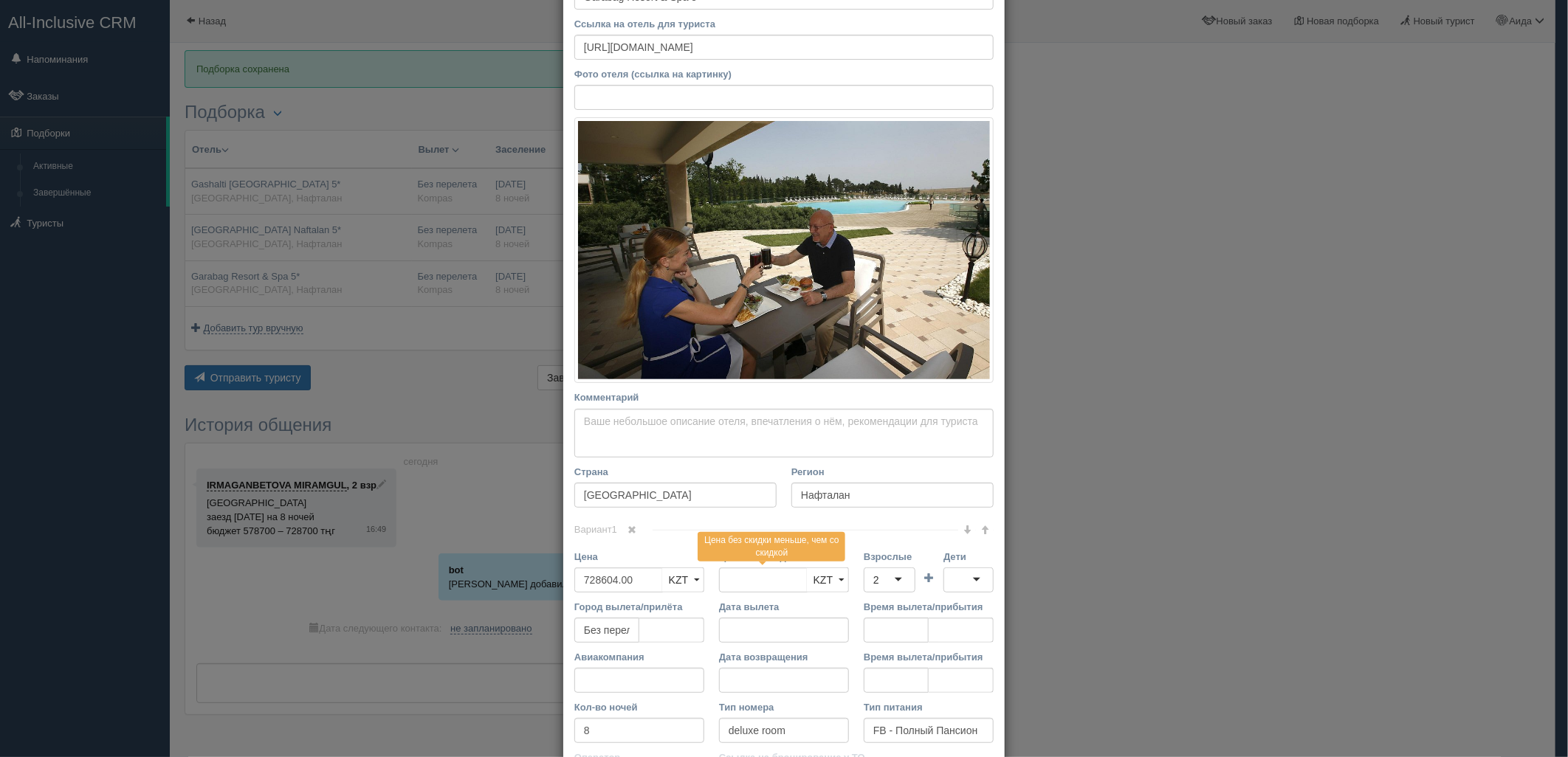
scroll to position [189, 0]
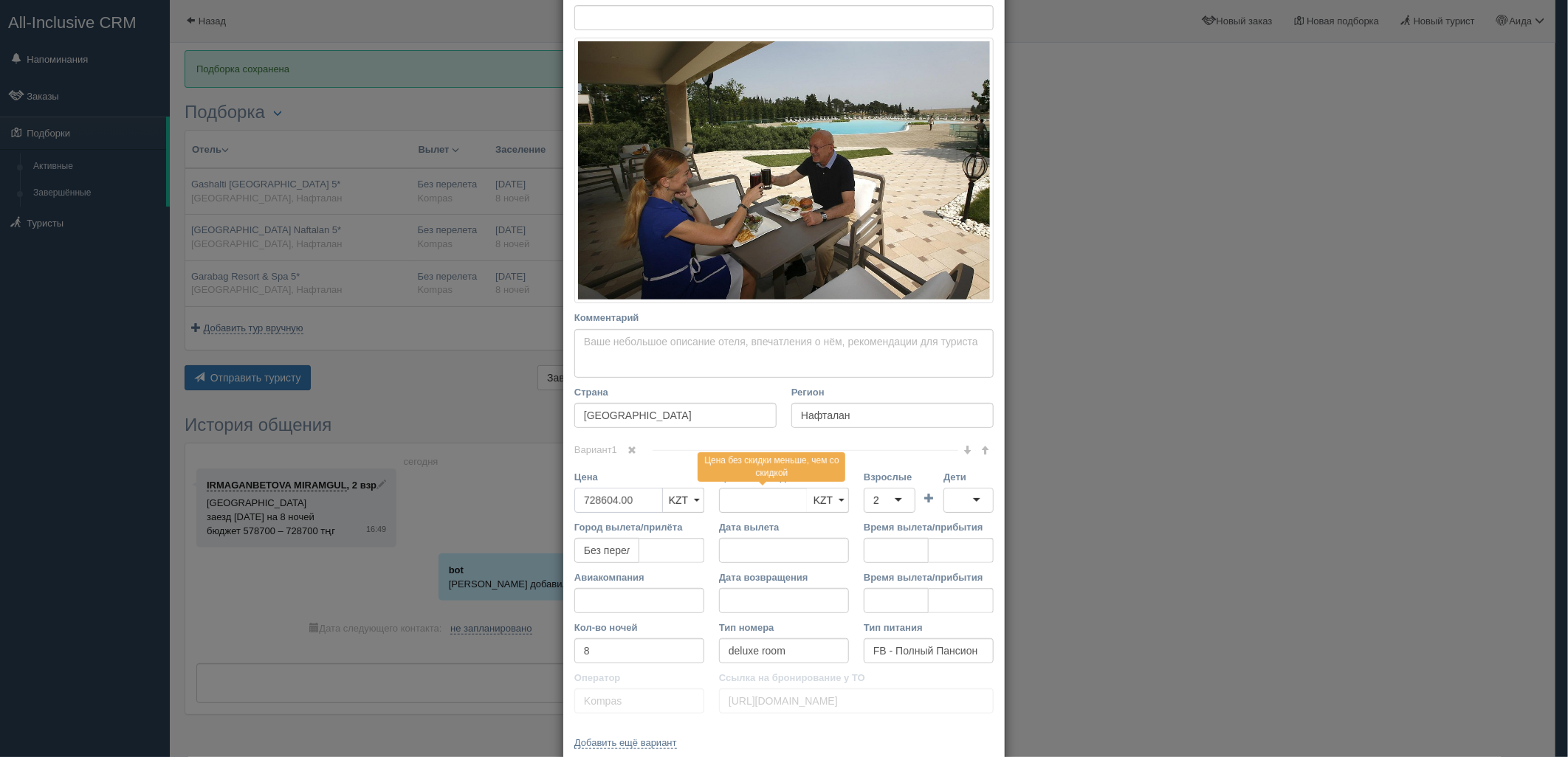
drag, startPoint x: 651, startPoint y: 505, endPoint x: 530, endPoint y: 518, distance: 121.7
click at [530, 518] on div "× Редактировать тур Название отеля Garabag Resort & Spa 5* Ссылка на отель для …" at bounding box center [784, 378] width 1568 height 757
type input "728604.00"
type input "15011645"
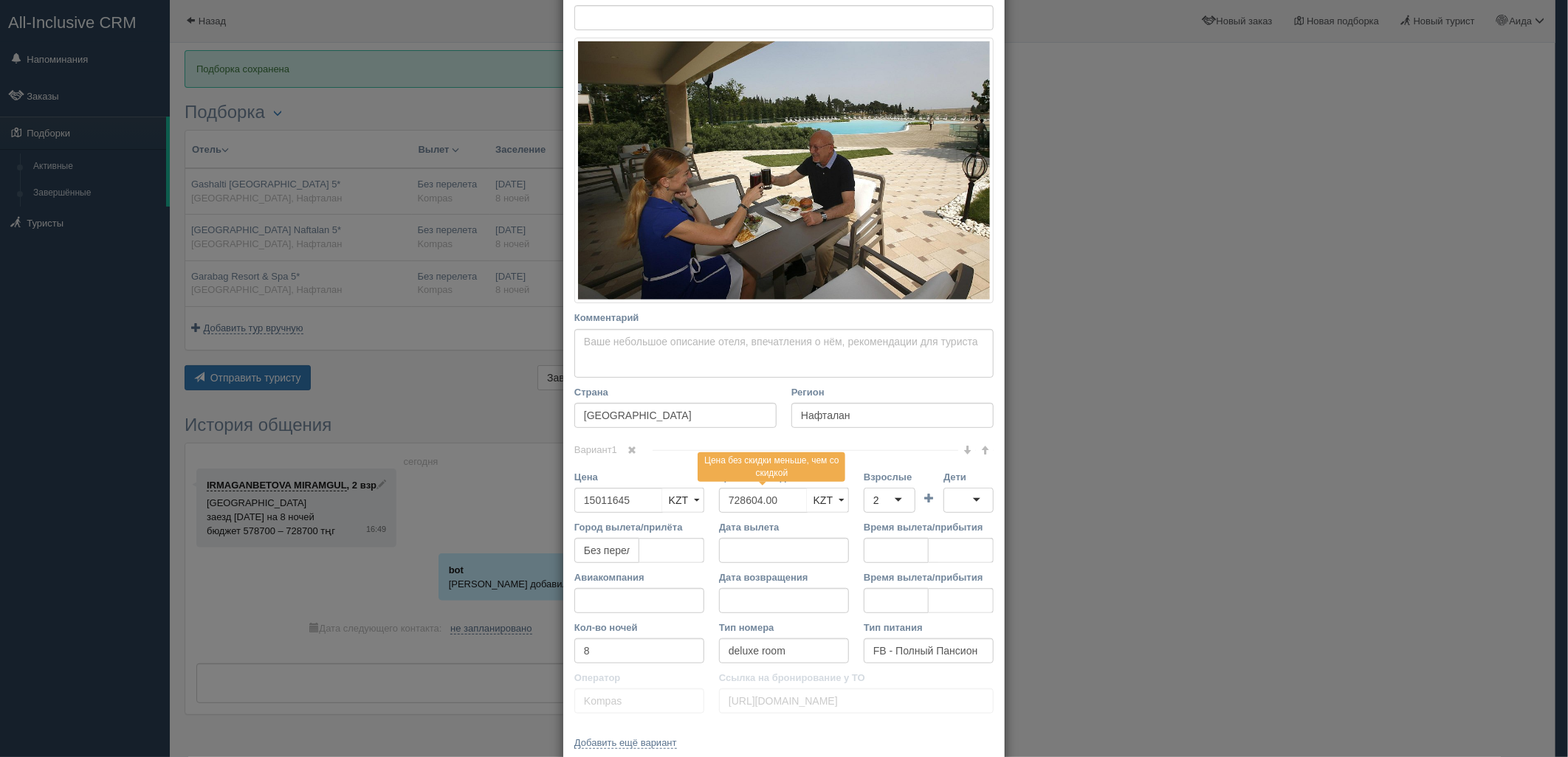
scroll to position [267, 0]
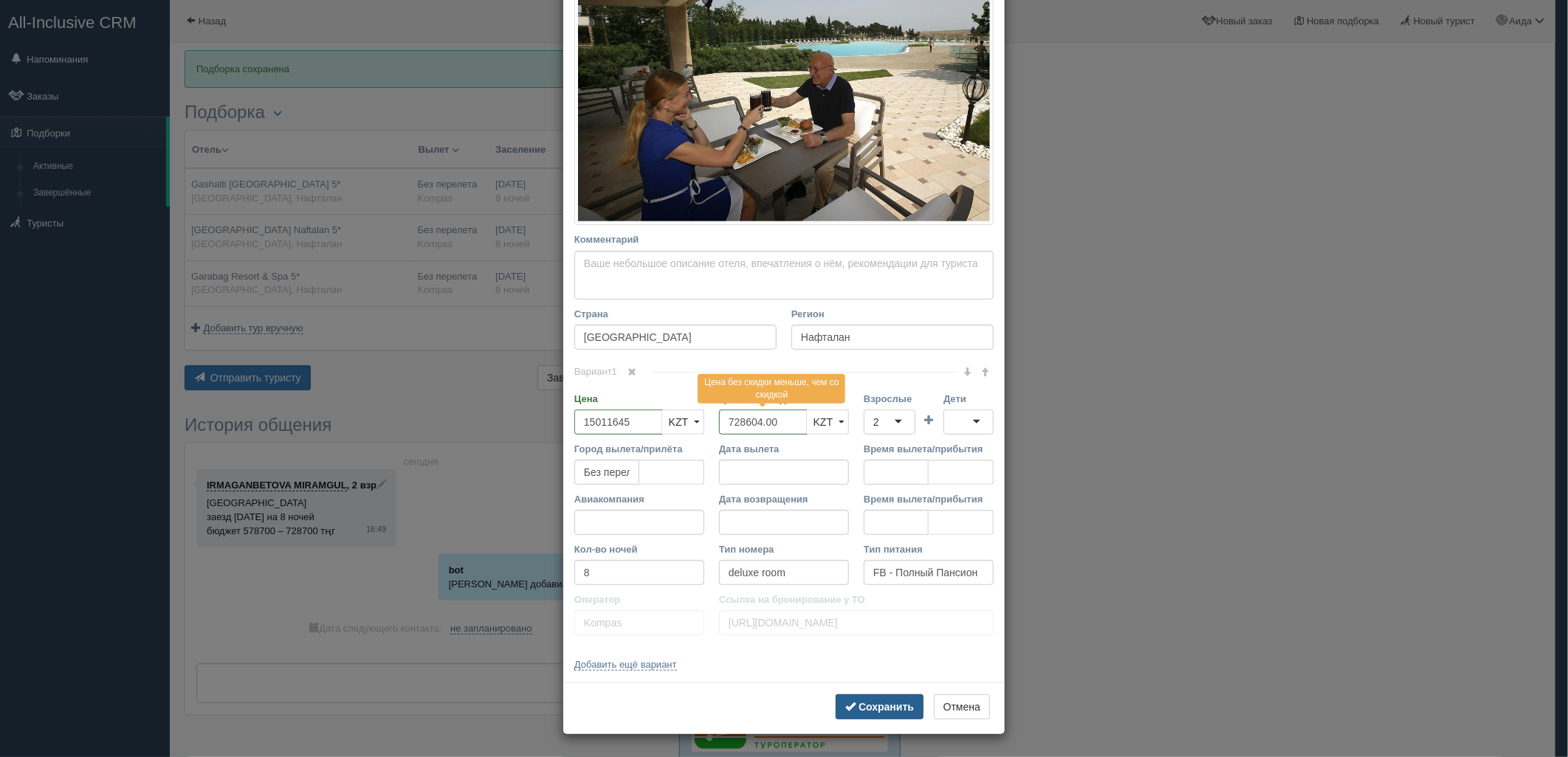
click at [895, 702] on b "Сохранить" at bounding box center [886, 707] width 55 height 12
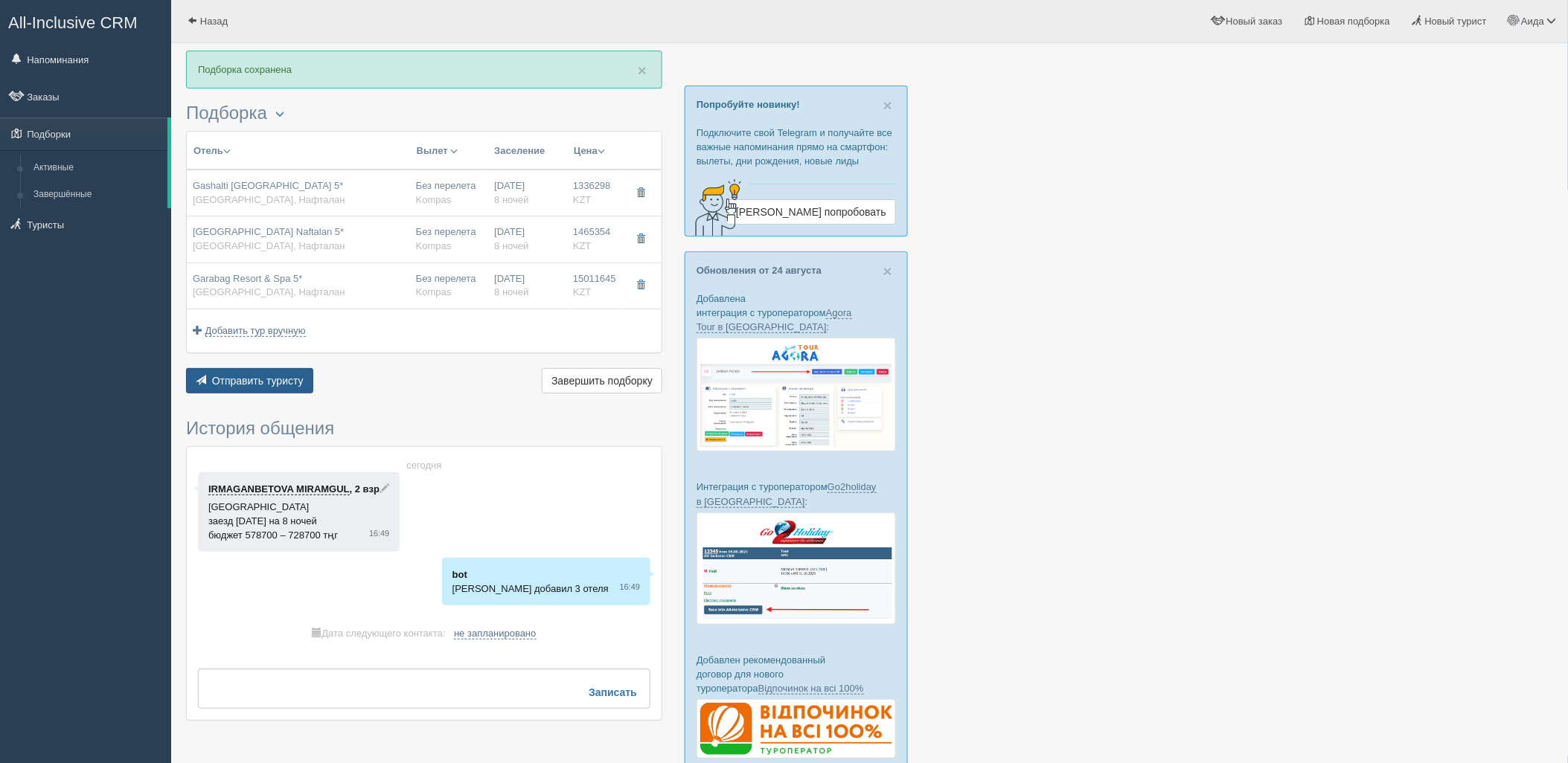
click at [277, 388] on button "Отправить туристу Отправить" at bounding box center [249, 381] width 127 height 26
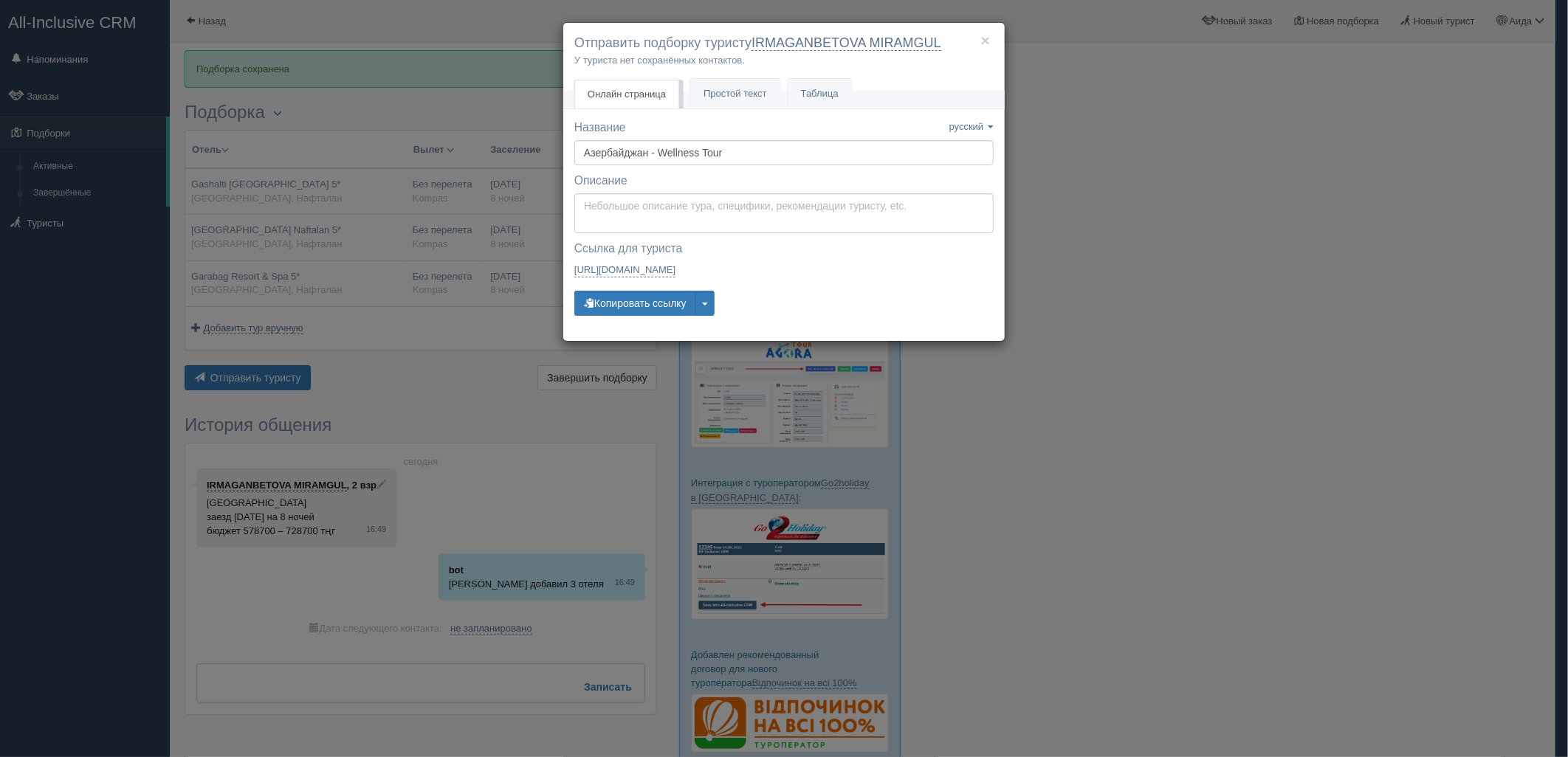
click at [727, 74] on div "× Отправить подборку туристу IRMAGANBETOVA MIRAMGUL У туриста нет сохранённых к…" at bounding box center [783, 57] width 441 height 69
click at [727, 88] on span "Простой текст" at bounding box center [735, 93] width 63 height 11
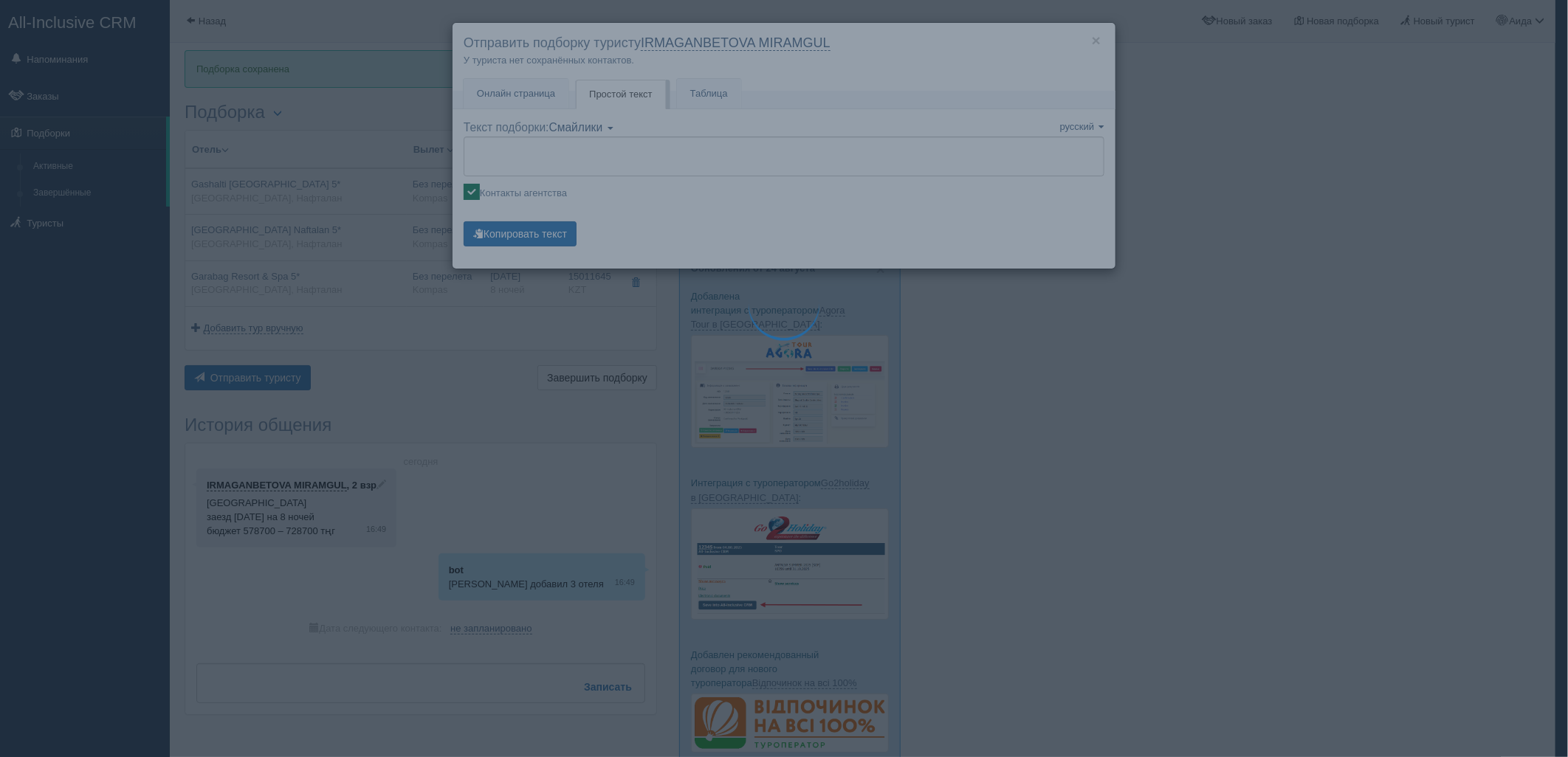
type textarea "🌞 Loremi dolo! Sitametcon Adi elitseddoei temporinc utlabore: 🌎 Etdoloremag, Al…"
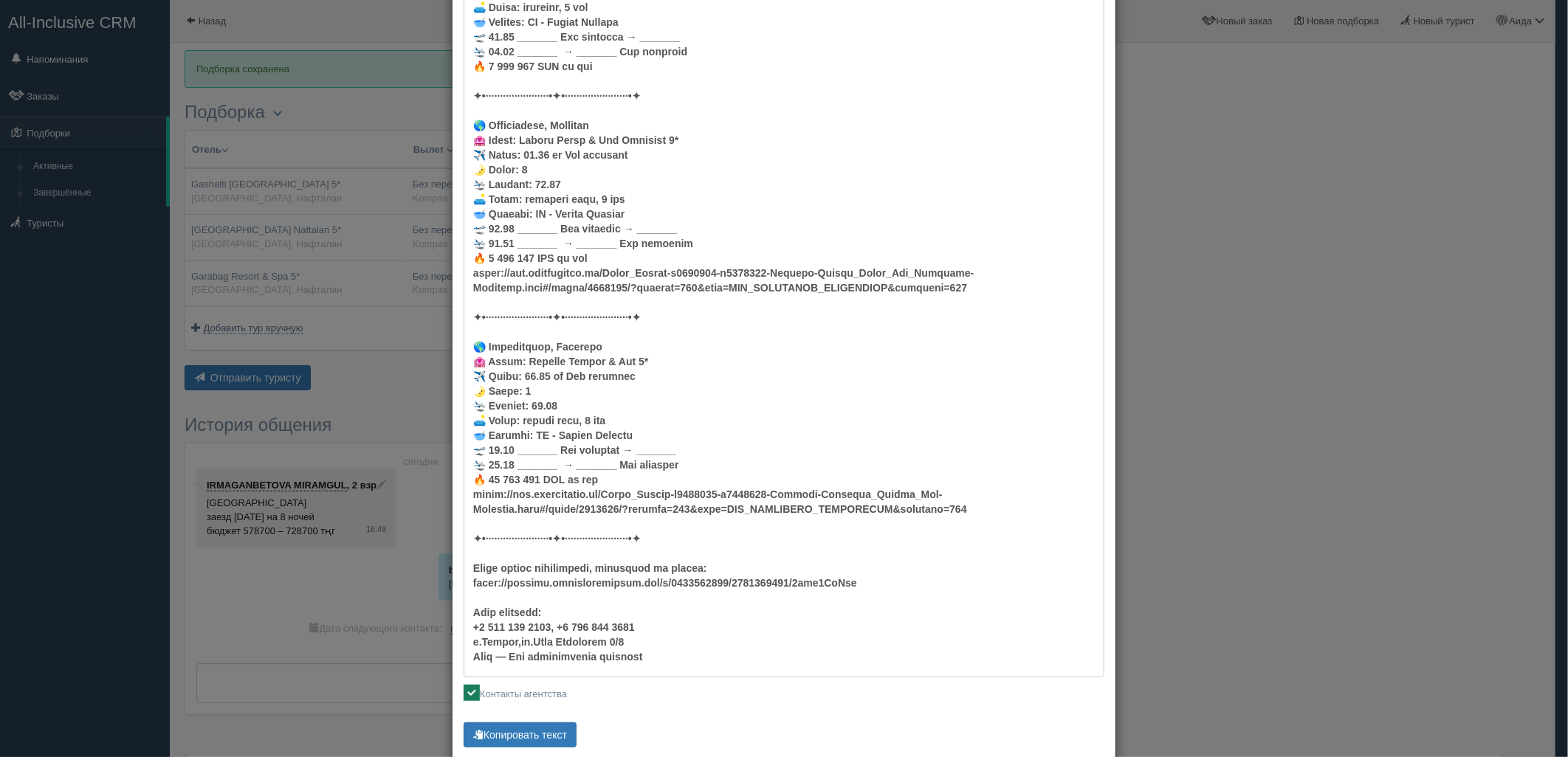
scroll to position [256, 0]
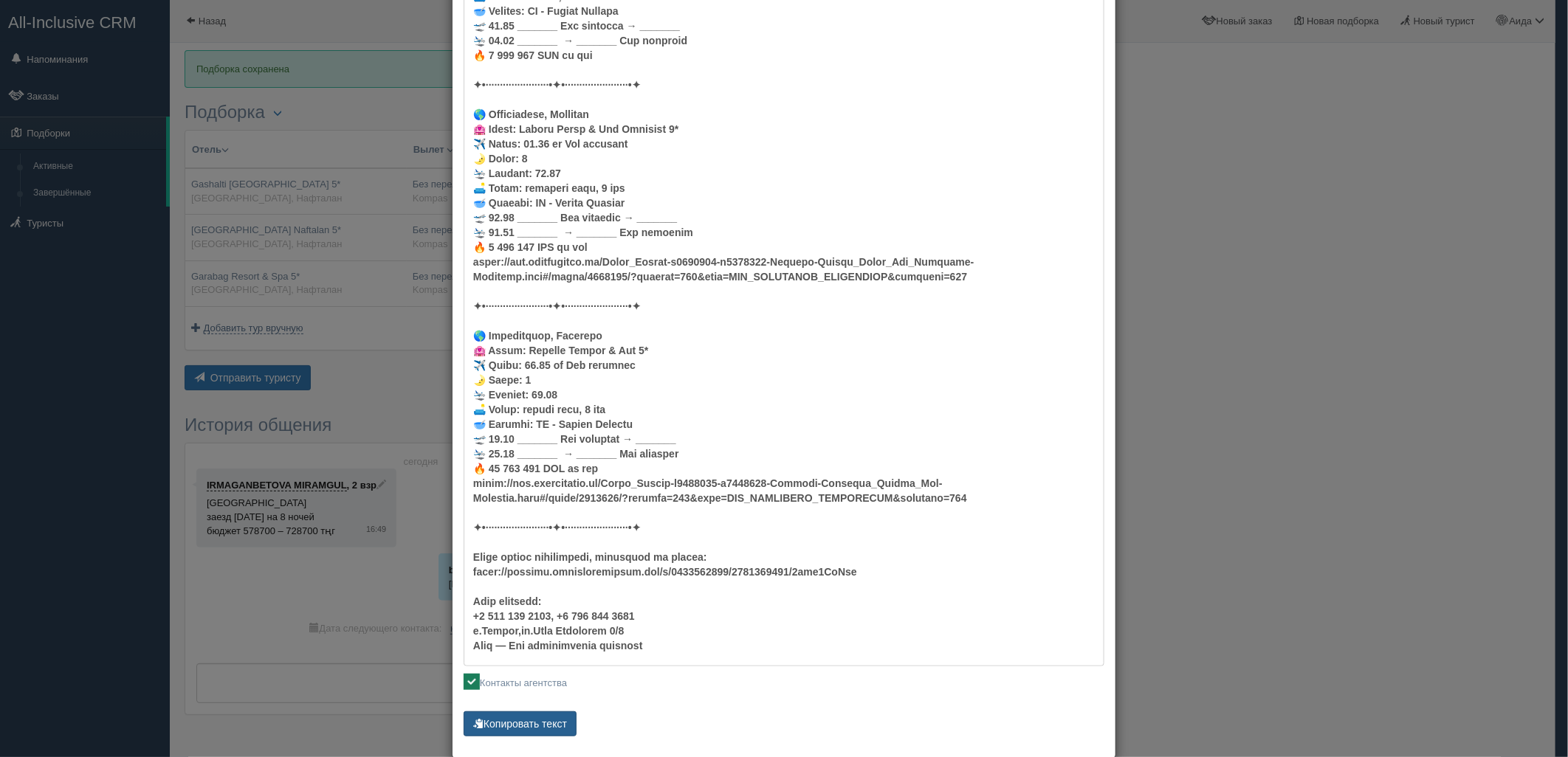
click at [556, 721] on button "Копировать текст" at bounding box center [520, 724] width 113 height 25
click at [1322, 273] on div "× Отправить подборку туристу IRMAGANBETOVA MIRAMGUL У туриста нет сохранённых к…" at bounding box center [784, 378] width 1568 height 757
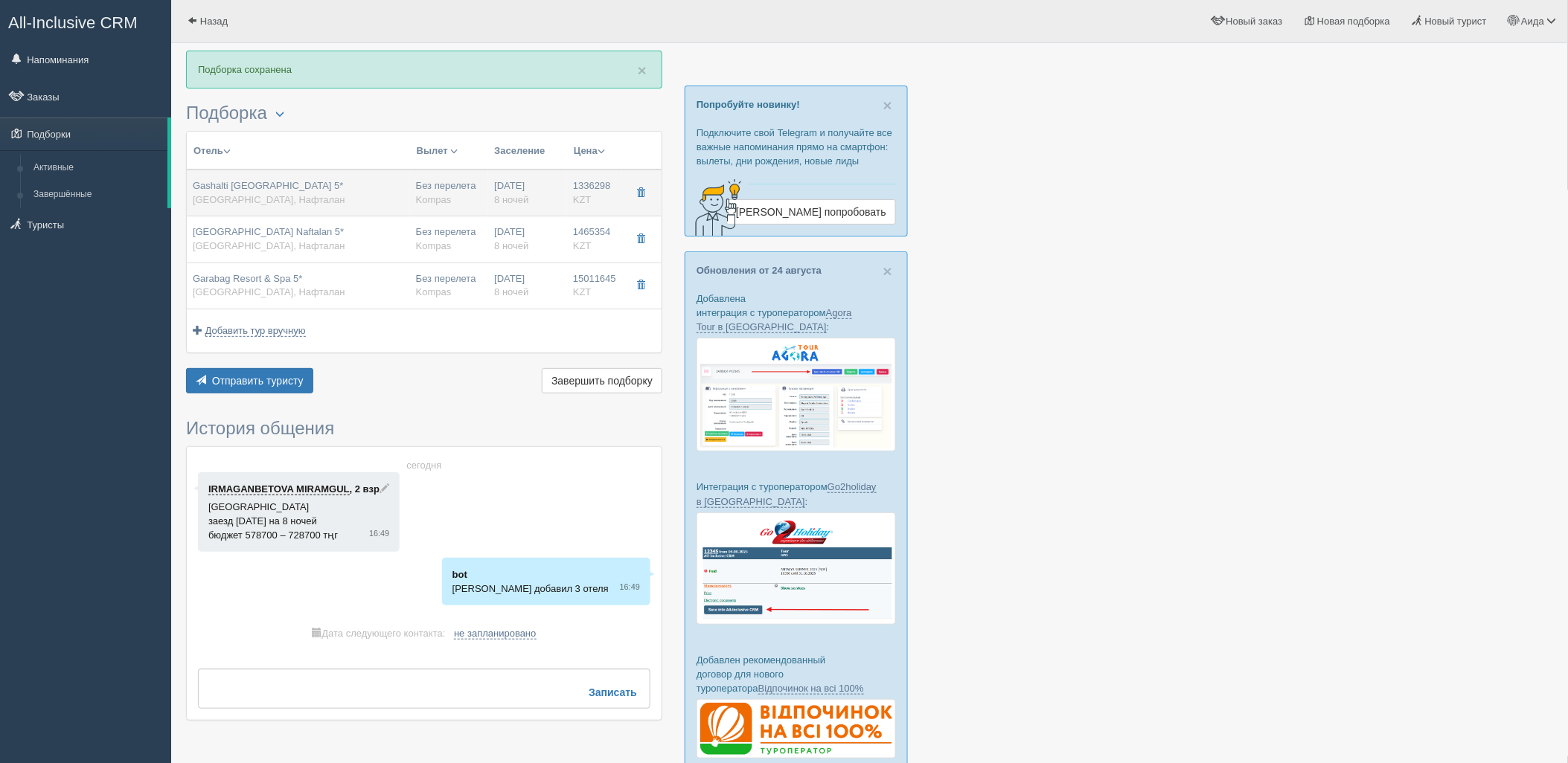
click at [460, 187] on div "Без перелета Kompas" at bounding box center [449, 193] width 67 height 28
type input "Gashalti [GEOGRAPHIC_DATA] 5*"
type input "1336298.00"
type input "578726.00"
type input "standard"
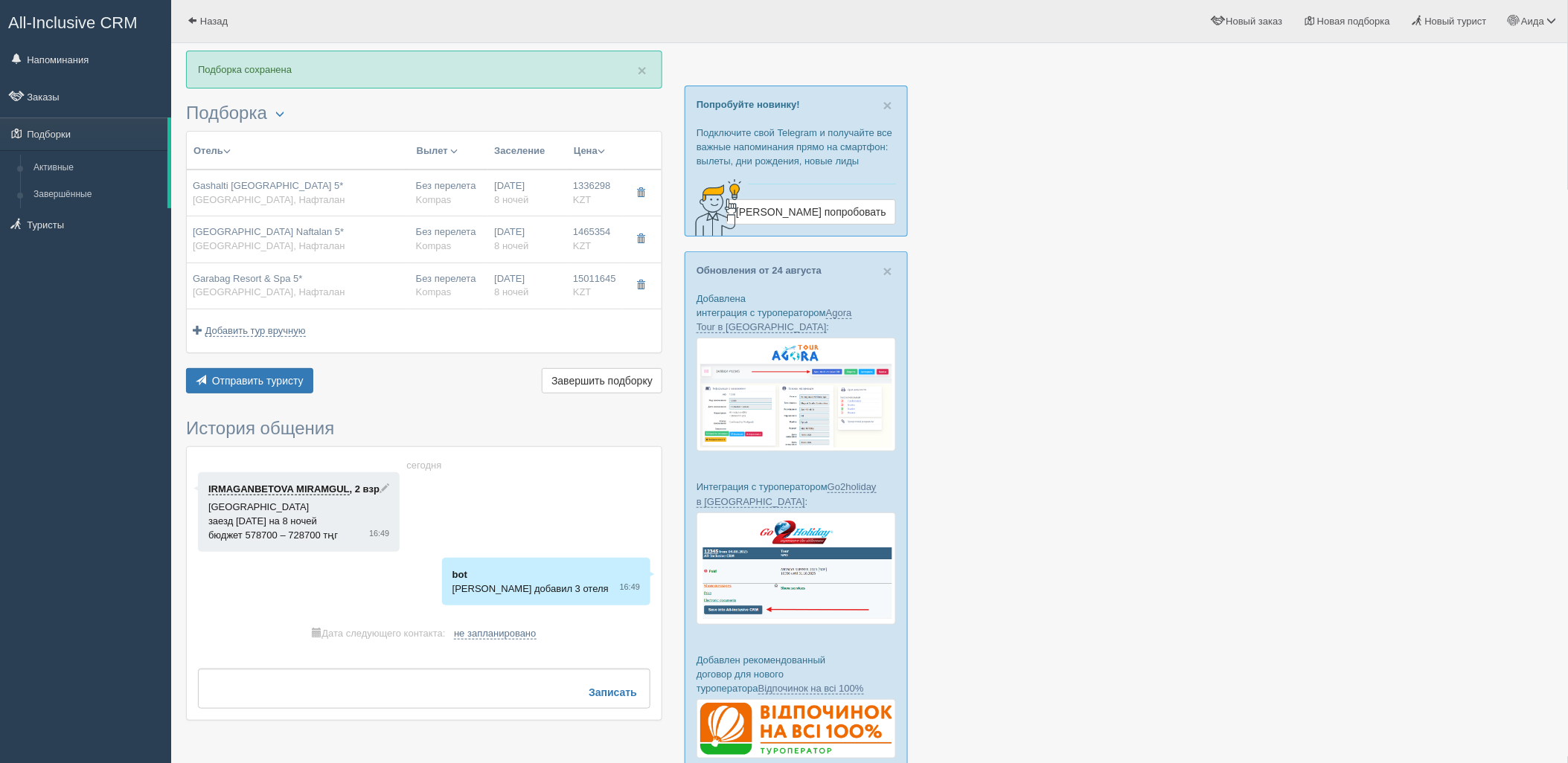
type input "[URL][DOMAIN_NAME]"
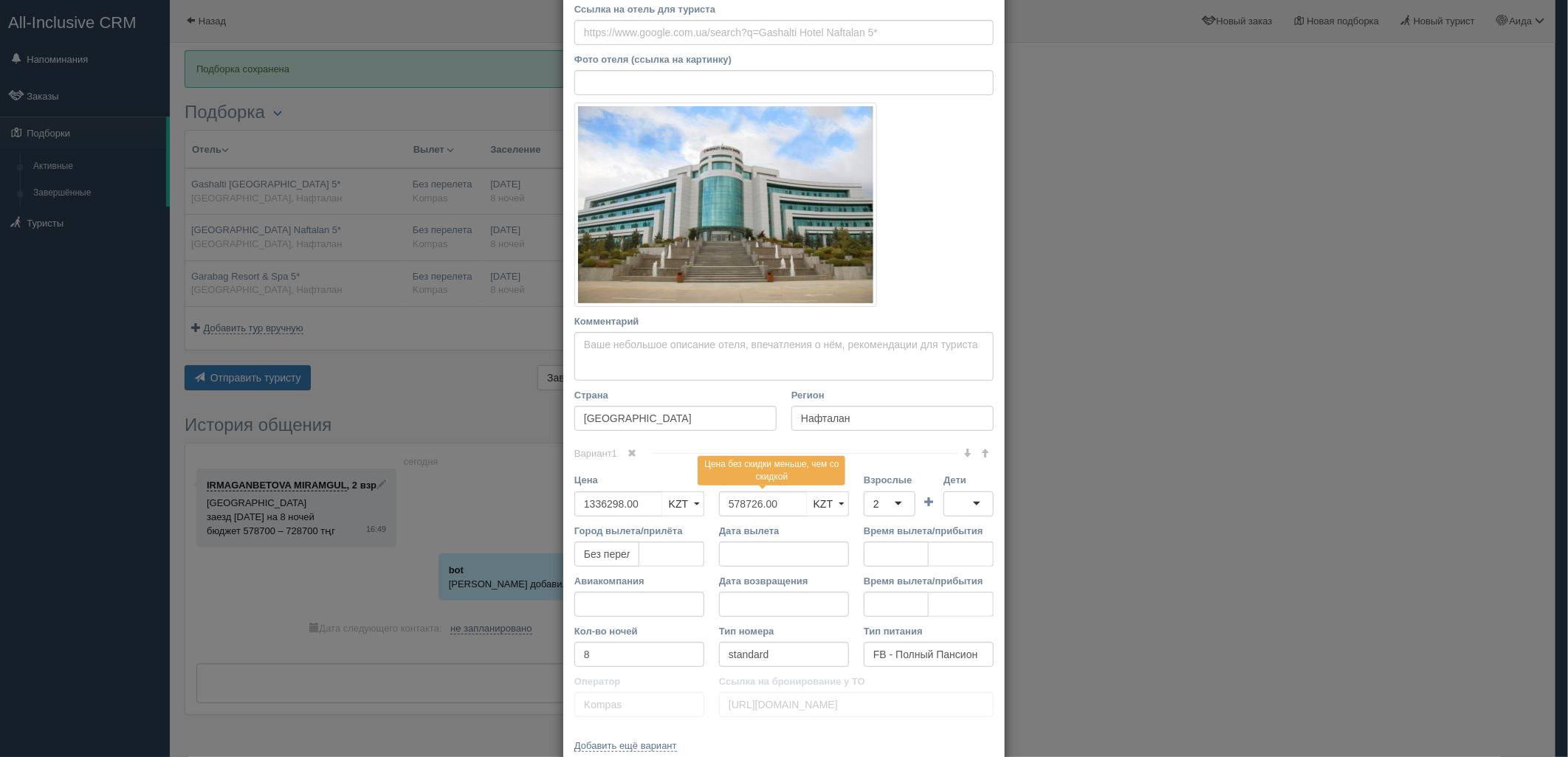
scroll to position [153, 0]
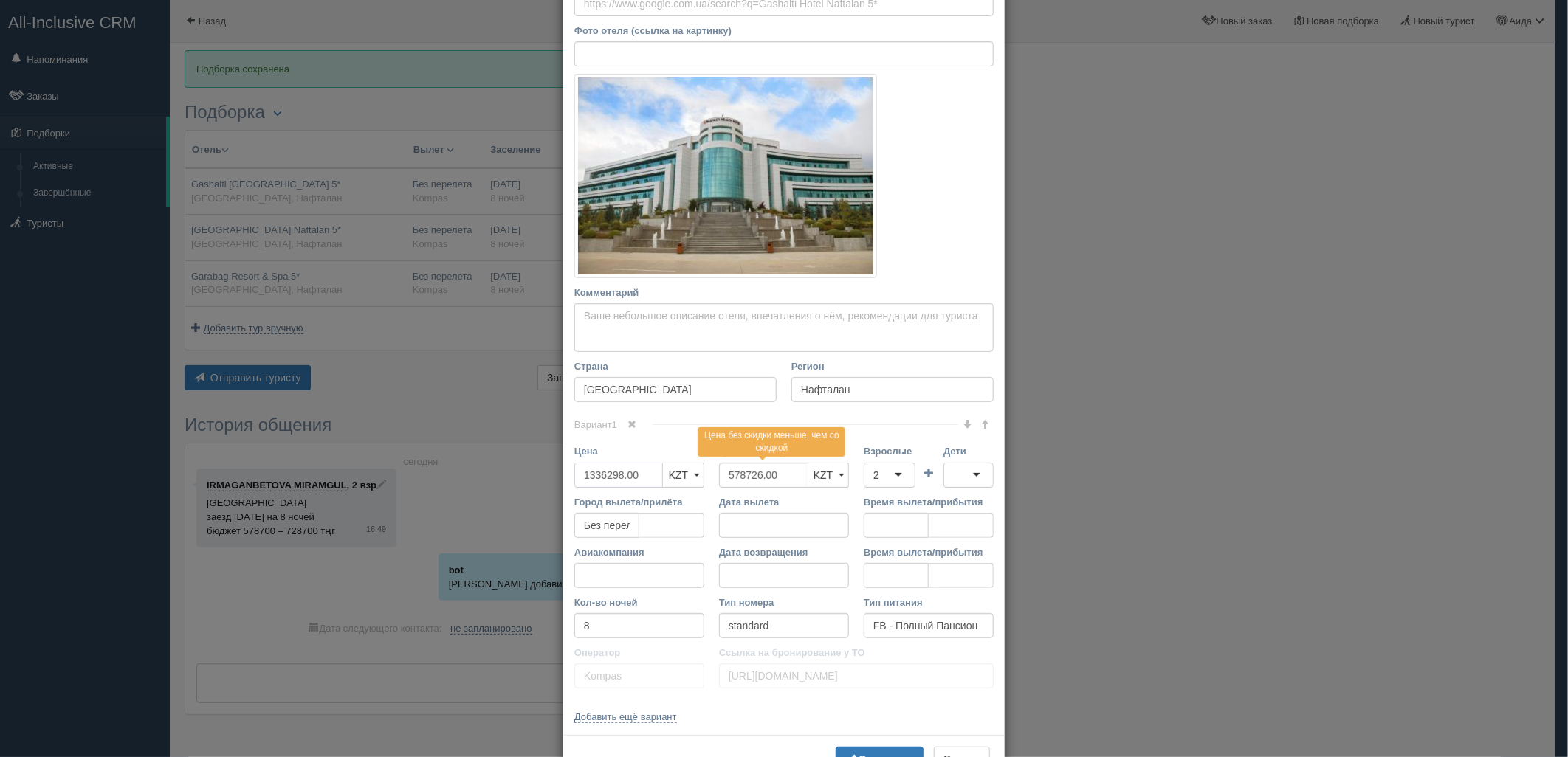
drag, startPoint x: 647, startPoint y: 480, endPoint x: 500, endPoint y: 485, distance: 147.1
click at [500, 485] on div "× Редактировать тур Название отеля [GEOGRAPHIC_DATA] 5* Ссылка на отель для тур…" at bounding box center [784, 378] width 1568 height 757
type input "1117726"
click at [859, 754] on b "Сохранить" at bounding box center [886, 760] width 55 height 12
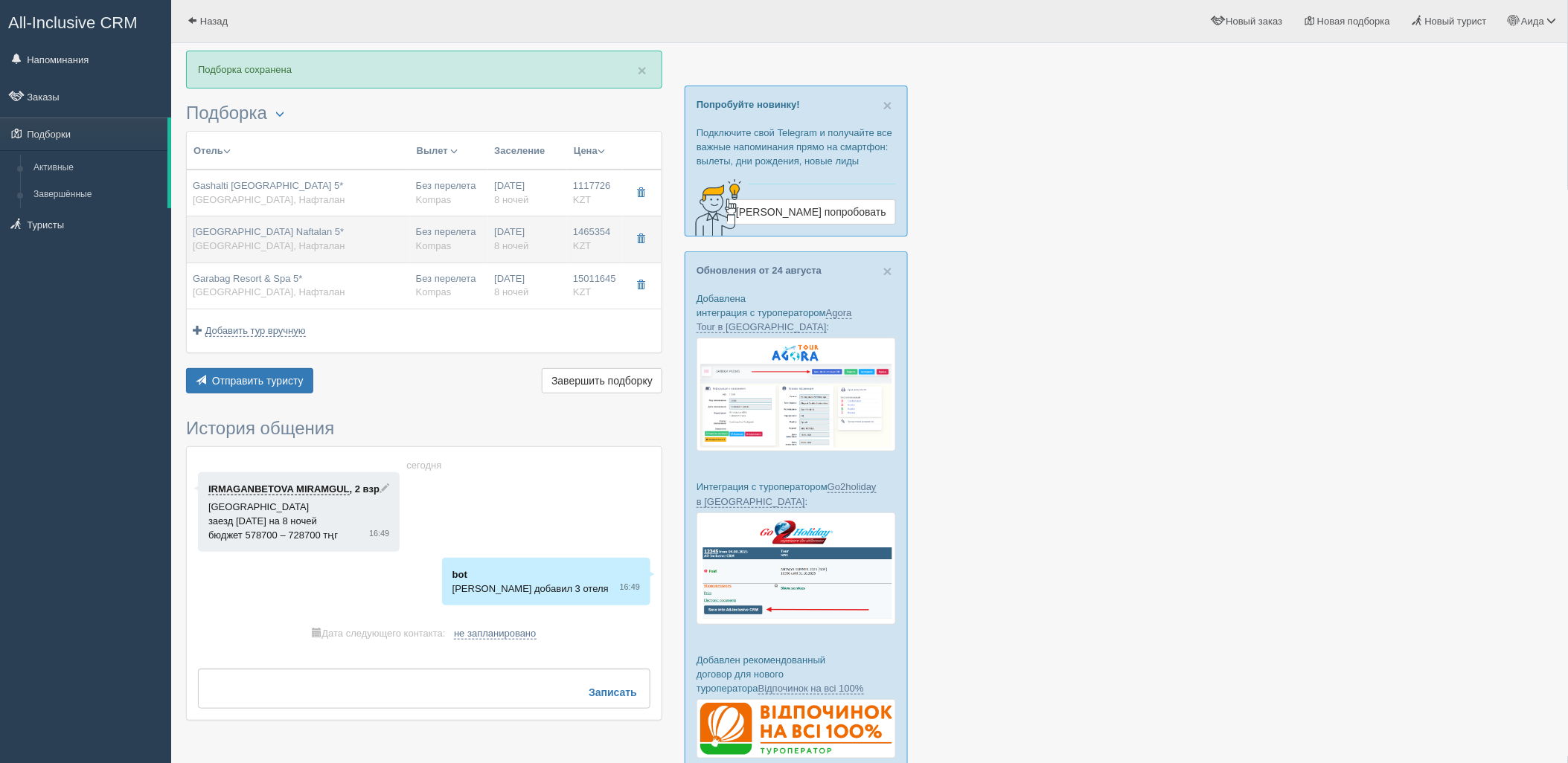
click at [556, 248] on div "[DATE] 8 ночей" at bounding box center [528, 239] width 67 height 28
type input "[GEOGRAPHIC_DATA] Naftalan 5*"
type input "[URL][DOMAIN_NAME]"
type input "1465354.00"
type input "693049.00"
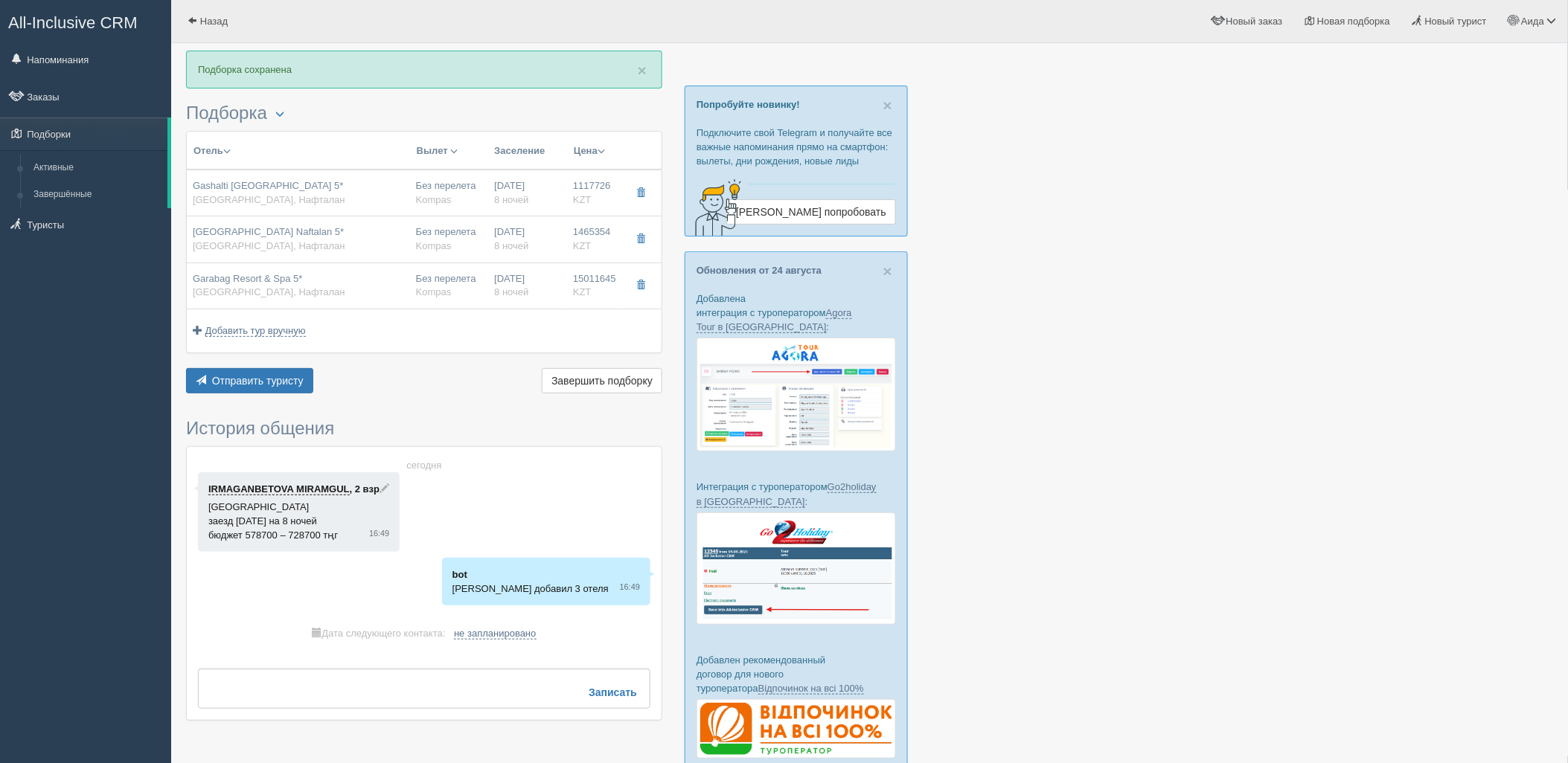
type input "standard room"
type input "[URL][DOMAIN_NAME]"
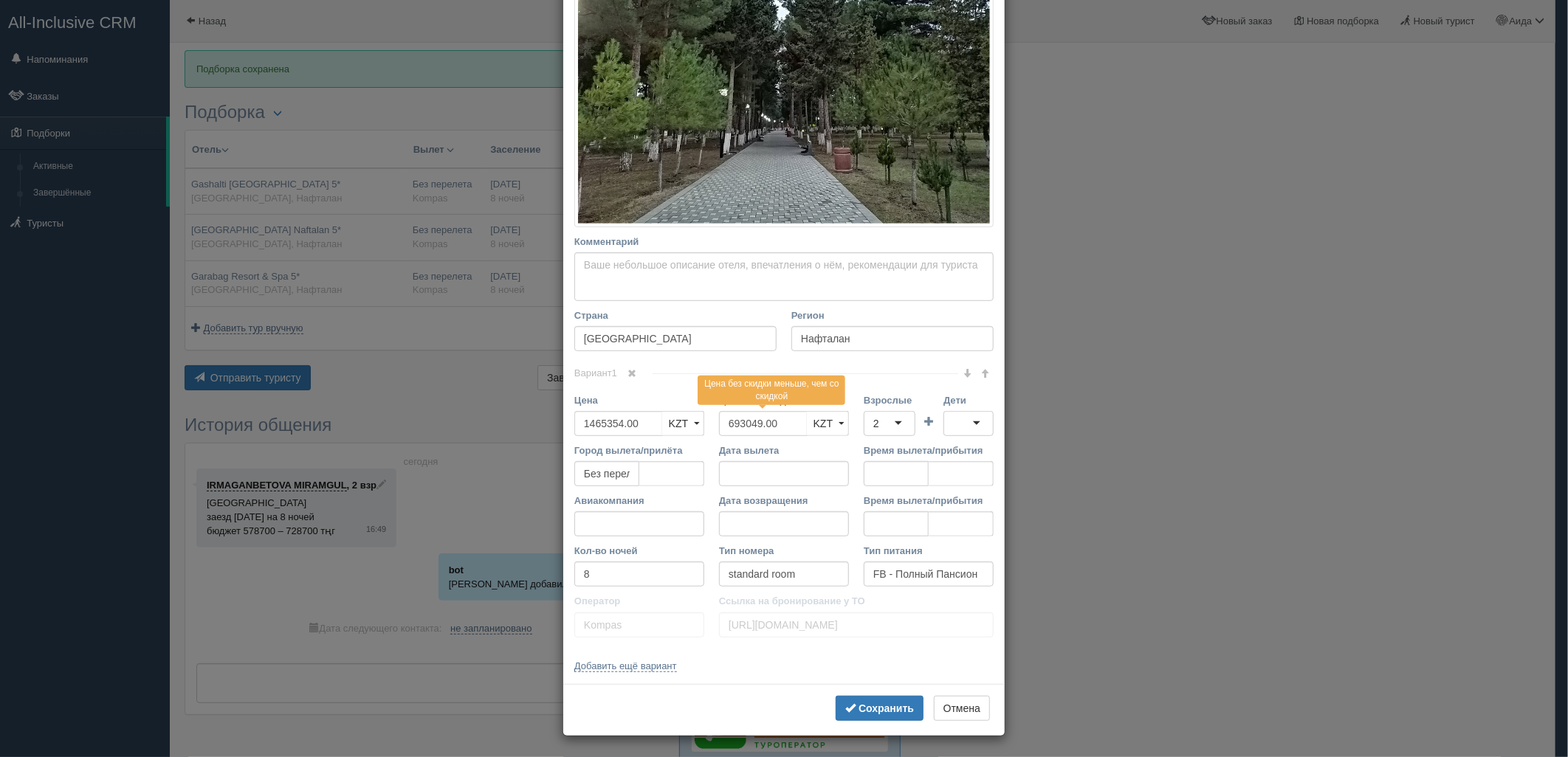
scroll to position [317, 0]
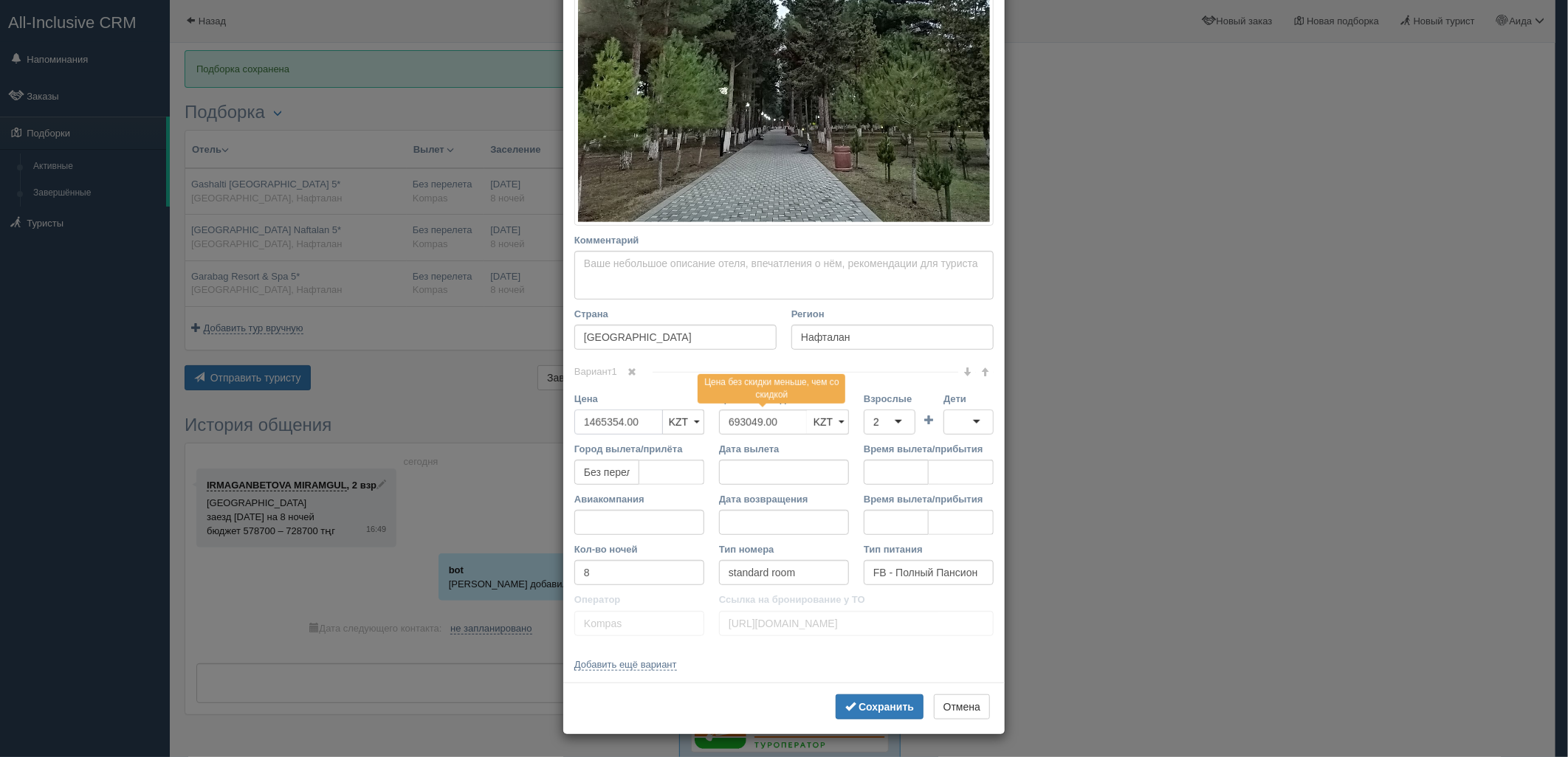
drag, startPoint x: 640, startPoint y: 414, endPoint x: 556, endPoint y: 428, distance: 85.2
click at [556, 428] on div "× Редактировать тур Название отеля [GEOGRAPHIC_DATA] Naftalan 5* Ссылка на отел…" at bounding box center [784, 378] width 1568 height 757
type input "1130438"
click at [859, 705] on b "Сохранить" at bounding box center [886, 707] width 55 height 12
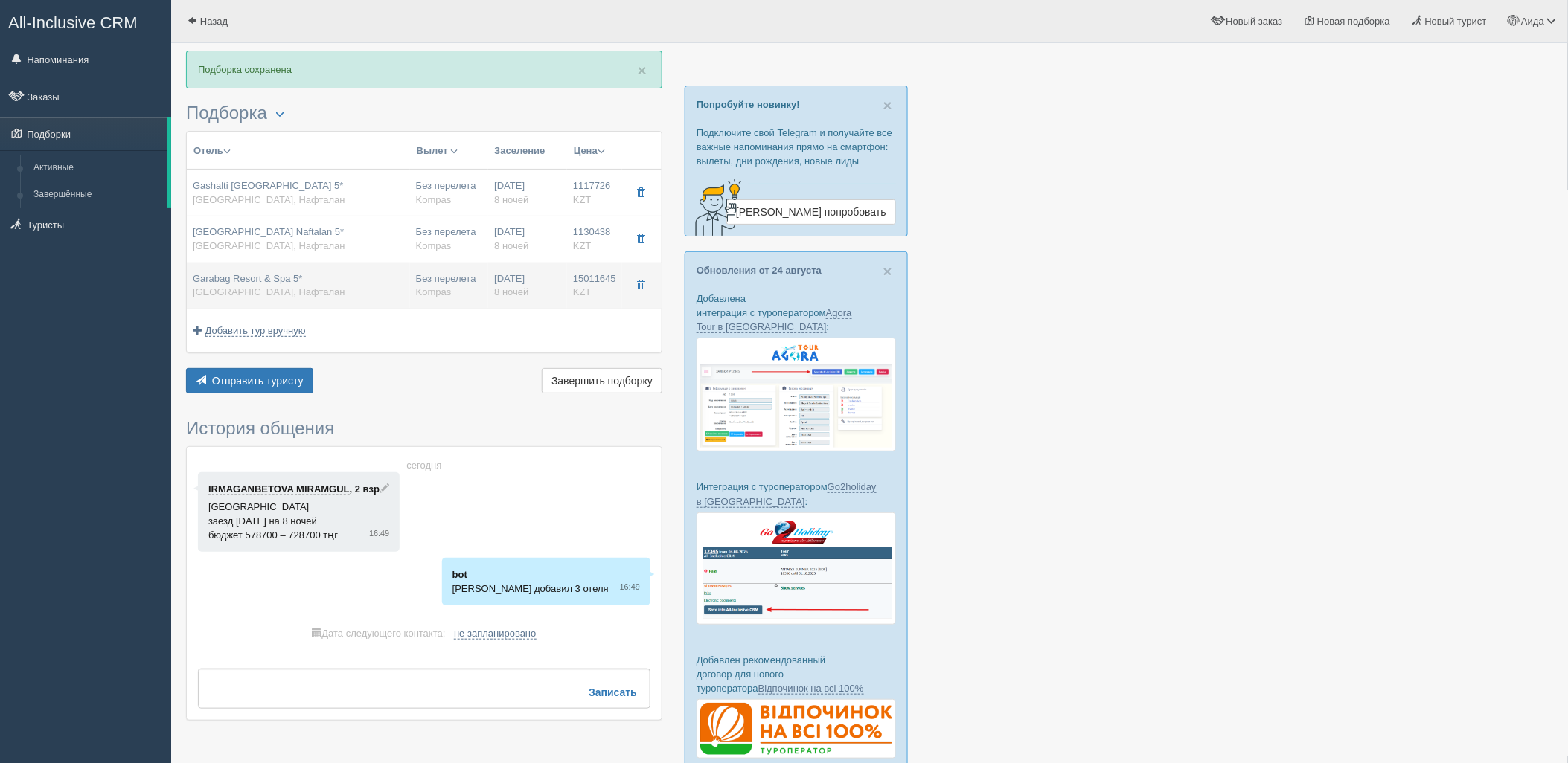
click at [474, 301] on td "Без перелета Kompas" at bounding box center [449, 285] width 79 height 46
type input "Garabag Resort & Spa 5*"
type input "[URL][DOMAIN_NAME]"
type input "15011645.00"
type input "728604.00"
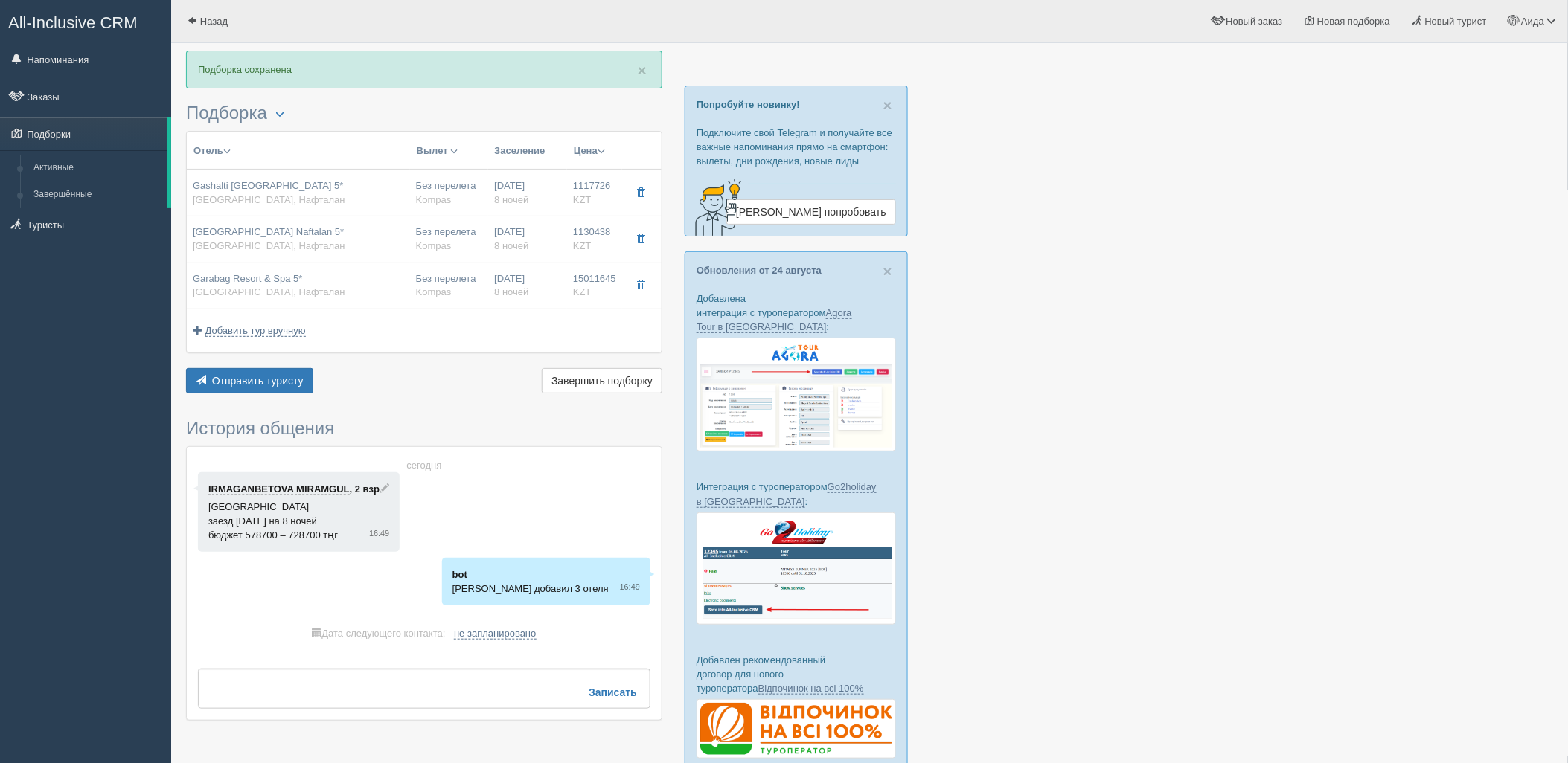
type input "deluxe room"
type input "[URL][DOMAIN_NAME]"
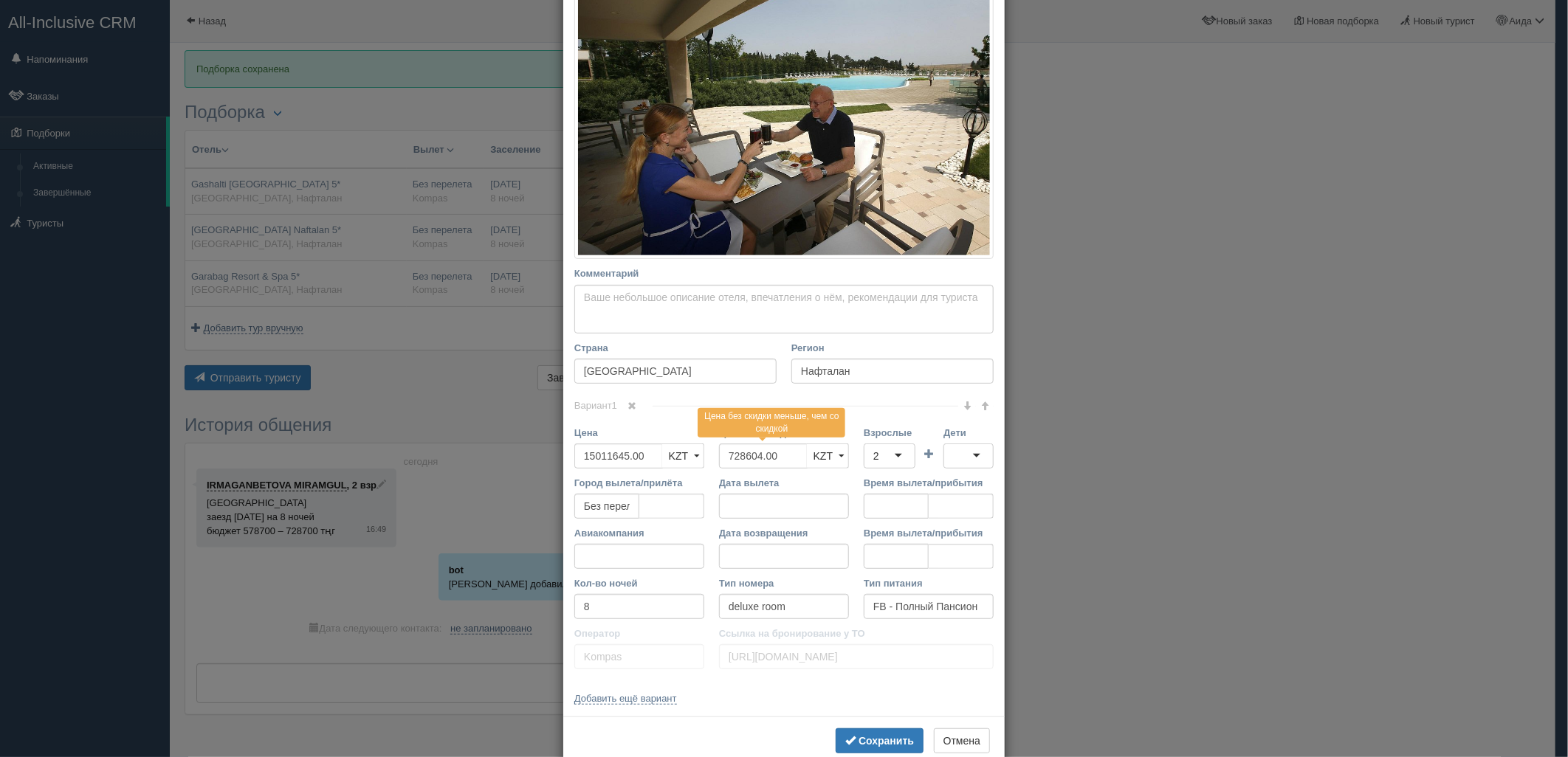
scroll to position [239, 0]
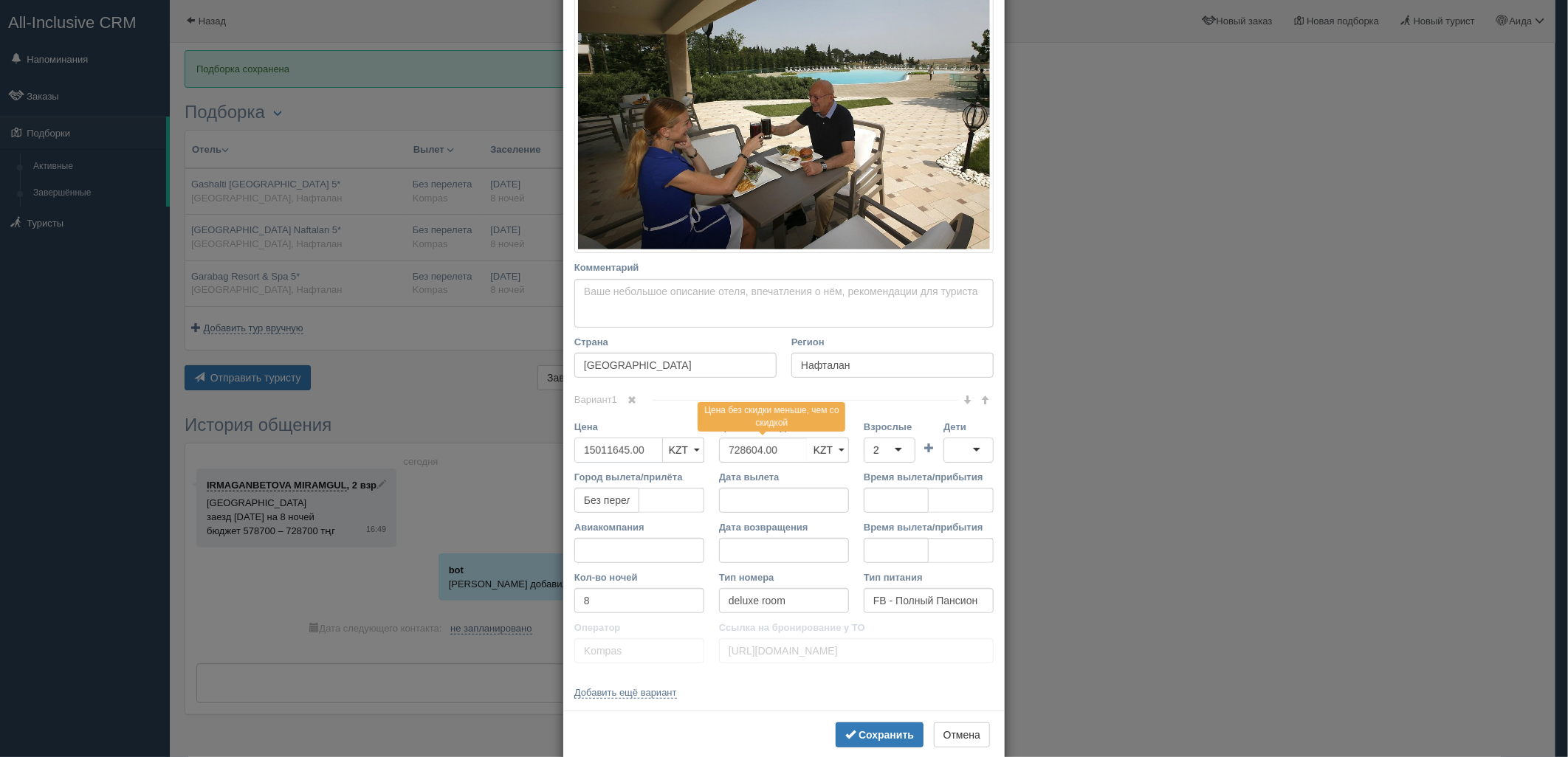
drag, startPoint x: 644, startPoint y: 446, endPoint x: 561, endPoint y: 454, distance: 83.4
click at [567, 454] on div "Цена 15011645.00 KZT USD EUR KZT KZT USD EUR" at bounding box center [639, 445] width 145 height 50
type input "1282592"
click at [880, 732] on b "Сохранить" at bounding box center [886, 735] width 55 height 12
